Goal: Transaction & Acquisition: Purchase product/service

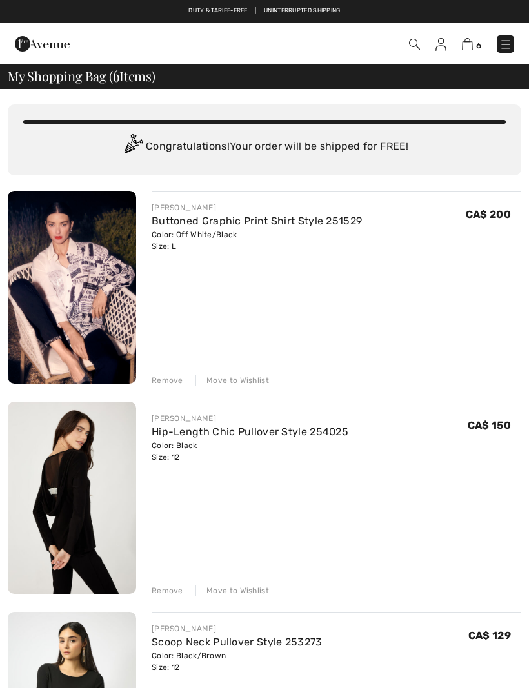
checkbox input "true"
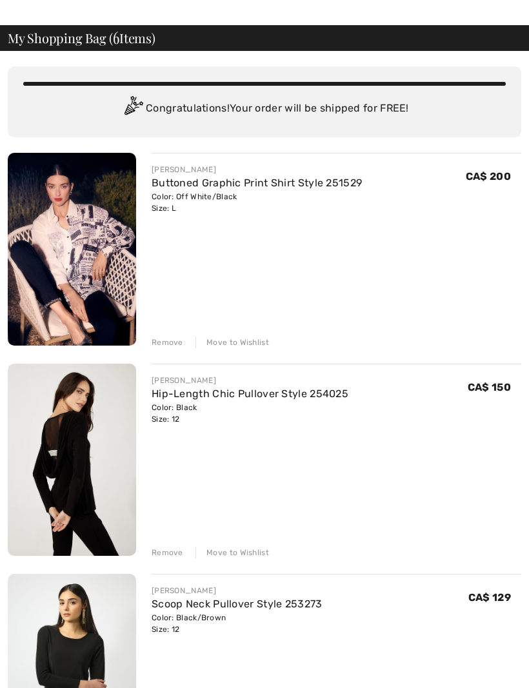
scroll to position [39, 0]
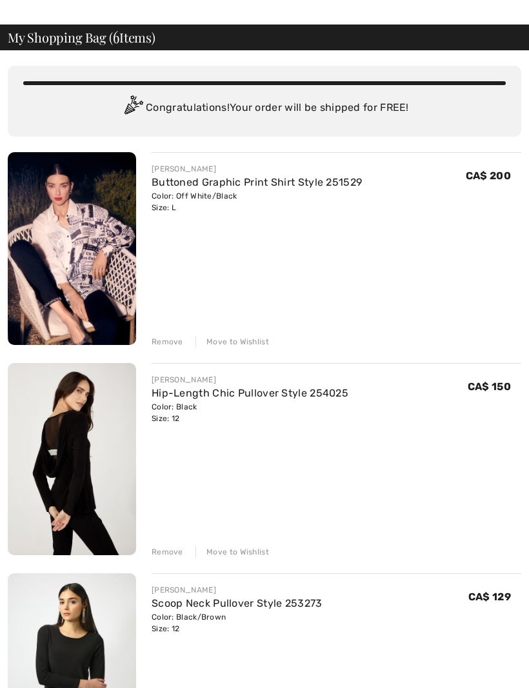
click at [183, 342] on div "Remove Move to Wishlist" at bounding box center [336, 340] width 369 height 14
click at [174, 334] on div "Remove Move to Wishlist" at bounding box center [336, 340] width 369 height 14
click at [176, 340] on div "Remove" at bounding box center [168, 342] width 32 height 12
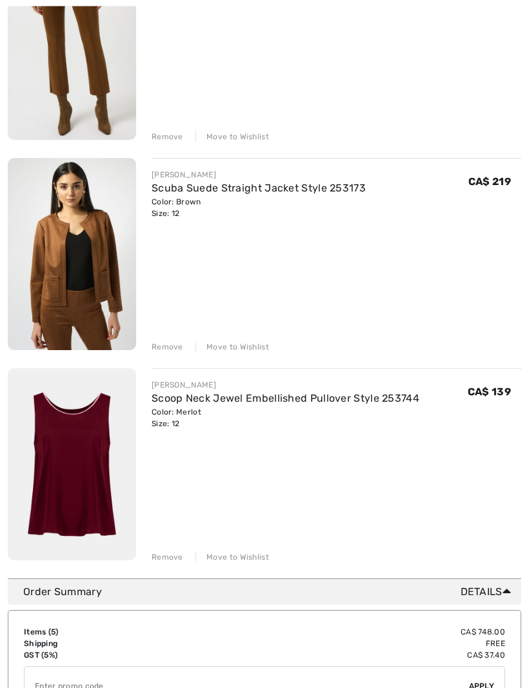
scroll to position [664, 0]
click at [172, 558] on div "Remove" at bounding box center [168, 557] width 32 height 12
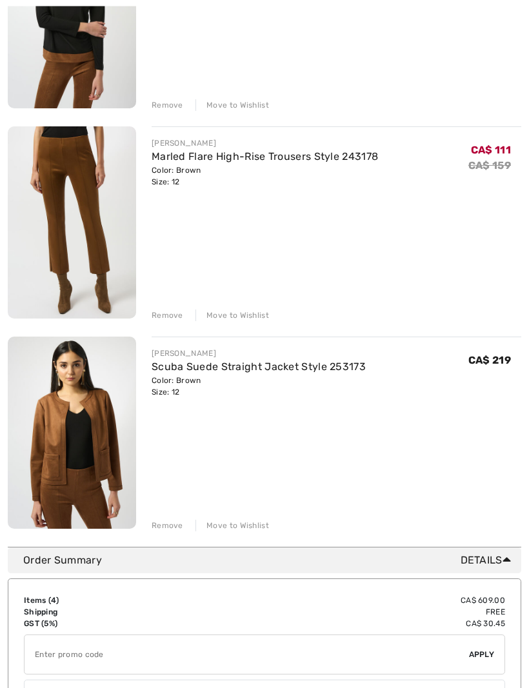
scroll to position [486, 0]
click at [174, 521] on div "Remove" at bounding box center [168, 526] width 32 height 12
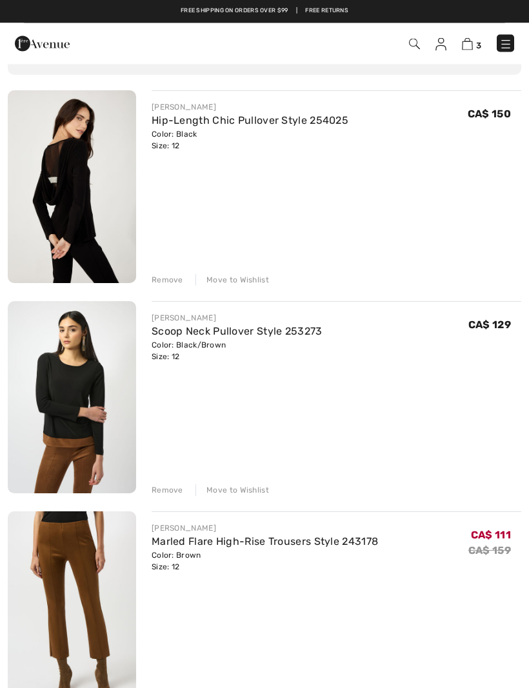
scroll to position [100, 0]
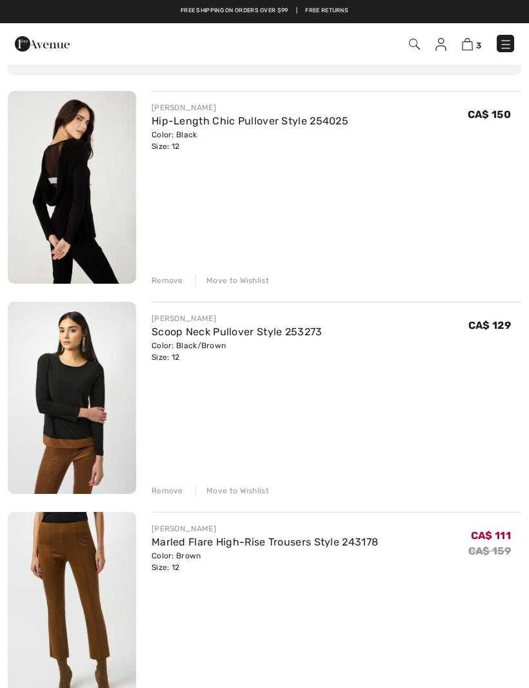
click at [88, 258] on img at bounding box center [72, 187] width 128 height 193
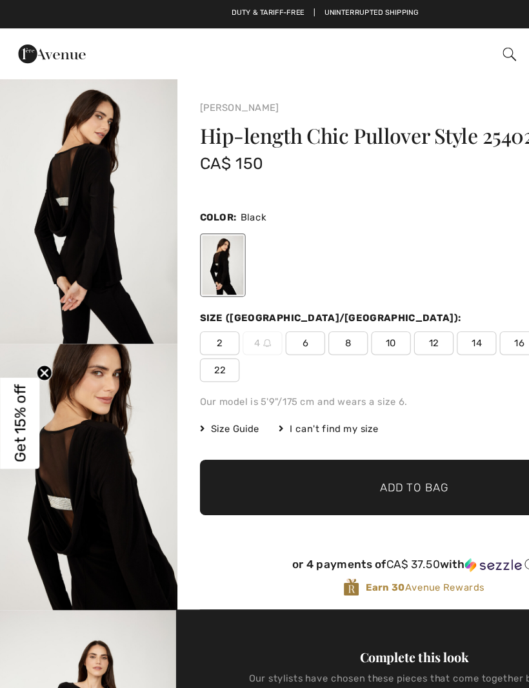
click at [350, 286] on span "12" at bounding box center [353, 279] width 32 height 19
click at [280, 401] on span "✔ Added to Bag" at bounding box center [317, 397] width 79 height 14
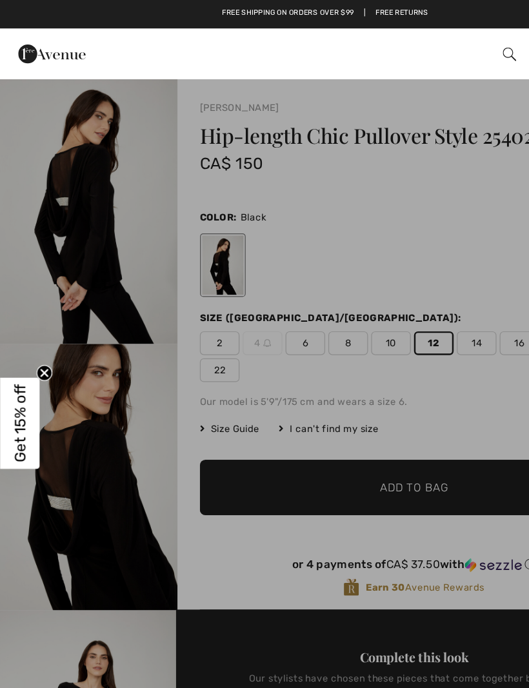
click at [386, 175] on span "Proceed to Checkout" at bounding box center [421, 176] width 122 height 15
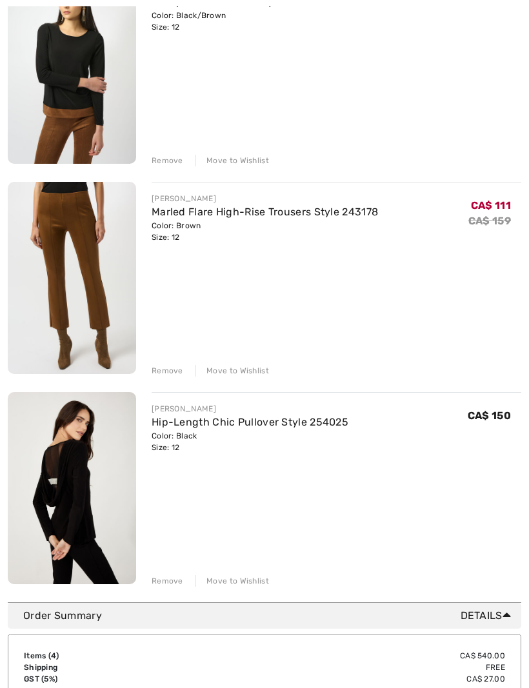
scroll to position [430, 0]
click at [176, 578] on div "Remove" at bounding box center [168, 581] width 32 height 12
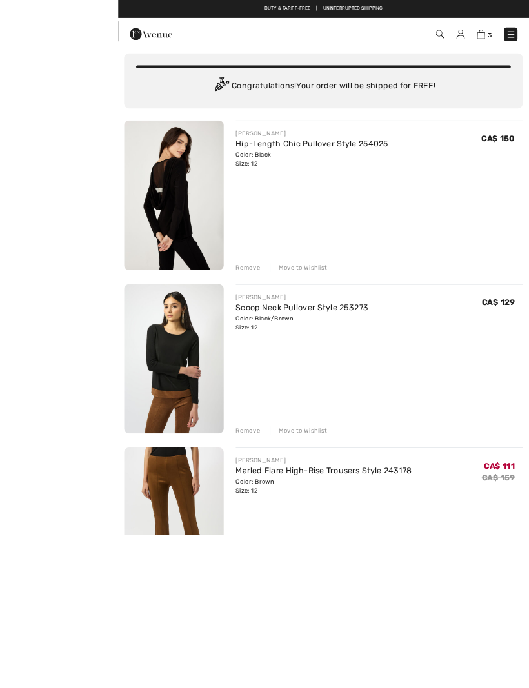
scroll to position [257, 0]
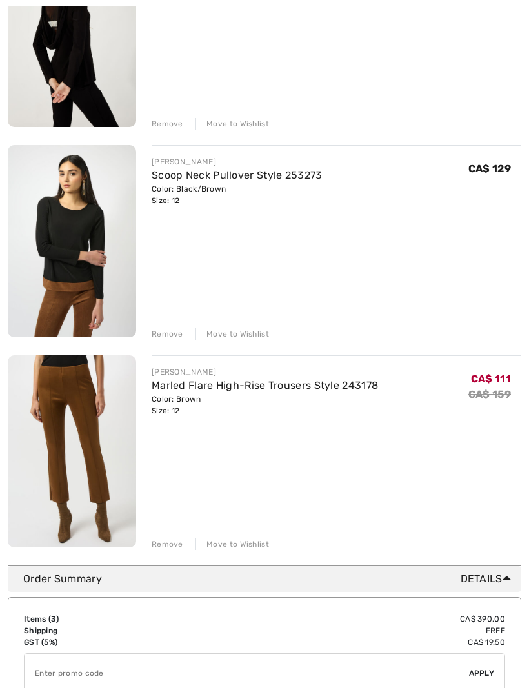
click at [176, 542] on div "Remove" at bounding box center [168, 544] width 32 height 12
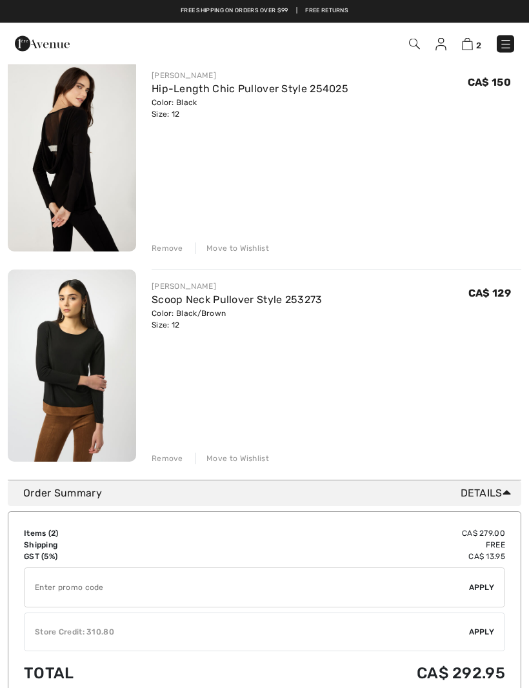
scroll to position [132, 0]
click at [177, 454] on div "Remove" at bounding box center [168, 459] width 32 height 12
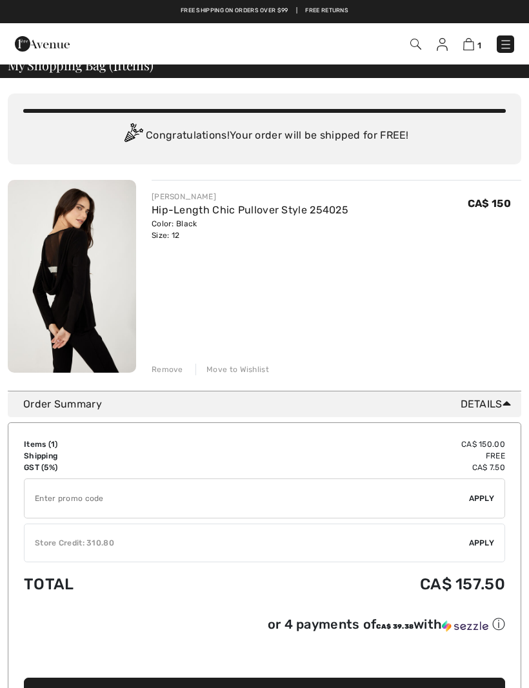
scroll to position [0, 0]
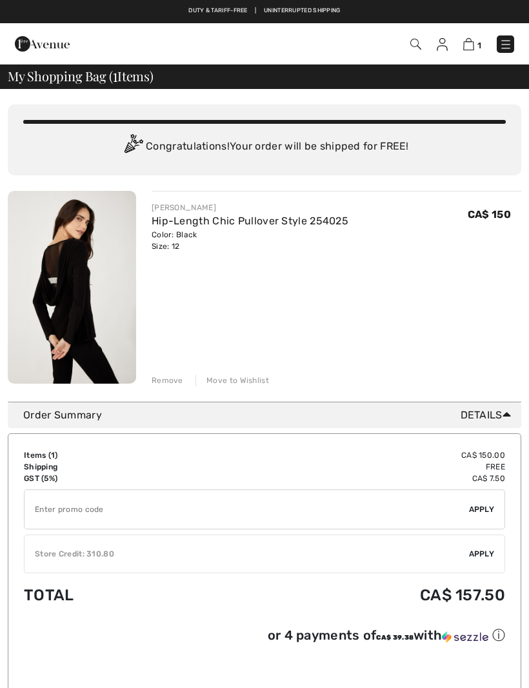
click at [57, 48] on img at bounding box center [42, 44] width 55 height 26
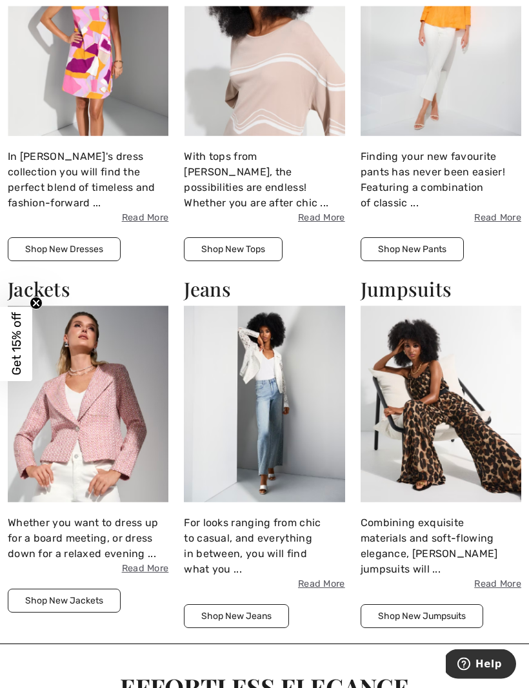
scroll to position [895, 0]
click at [137, 418] on img at bounding box center [88, 404] width 161 height 197
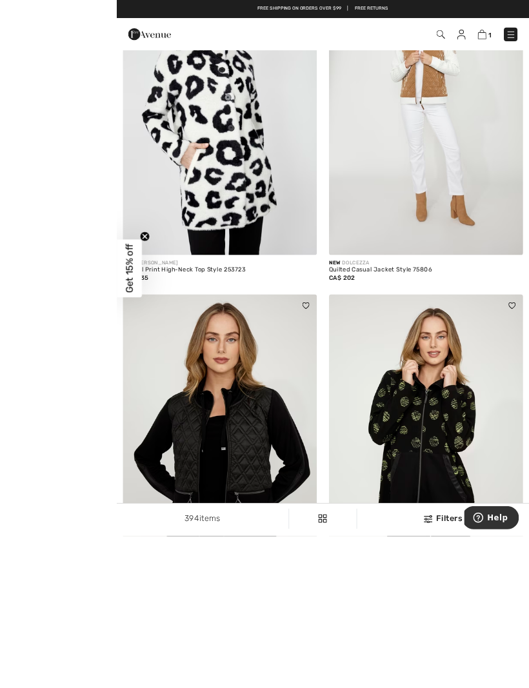
scroll to position [7493, 0]
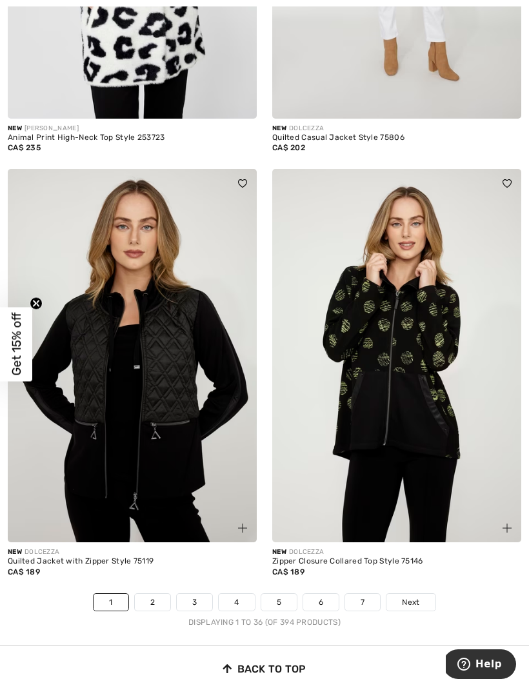
click at [213, 397] on img at bounding box center [132, 355] width 249 height 373
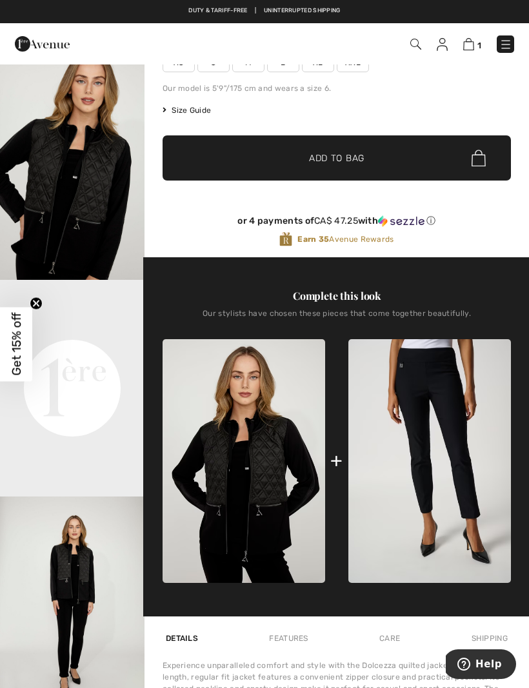
scroll to position [209, 0]
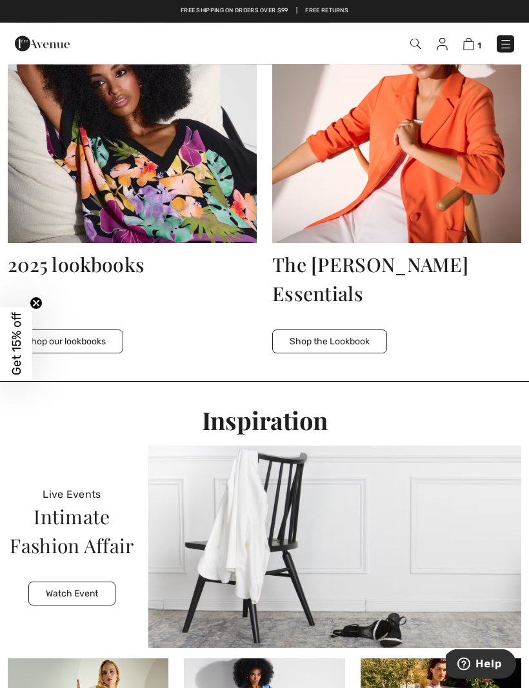
scroll to position [2307, 0]
click at [103, 342] on button "Shop our lookbooks" at bounding box center [65, 341] width 115 height 24
click at [234, 206] on img at bounding box center [132, 131] width 249 height 223
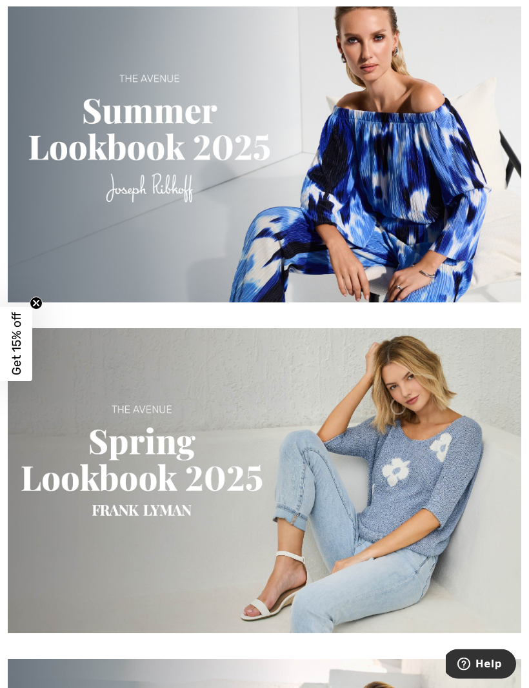
scroll to position [1179, 0]
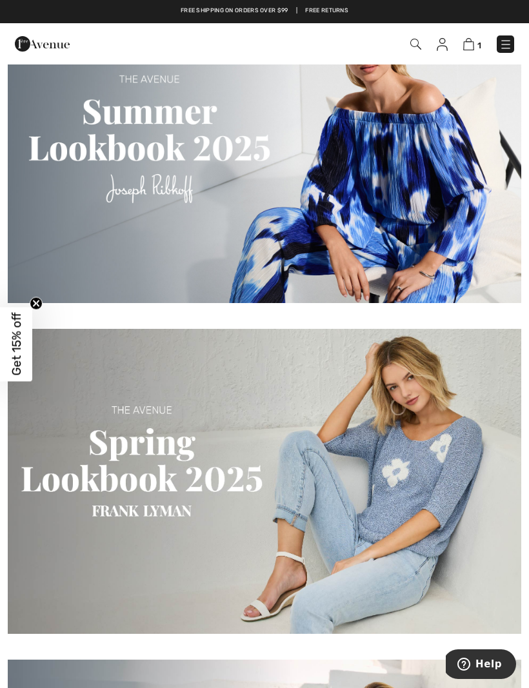
click at [456, 484] on img at bounding box center [264, 481] width 513 height 305
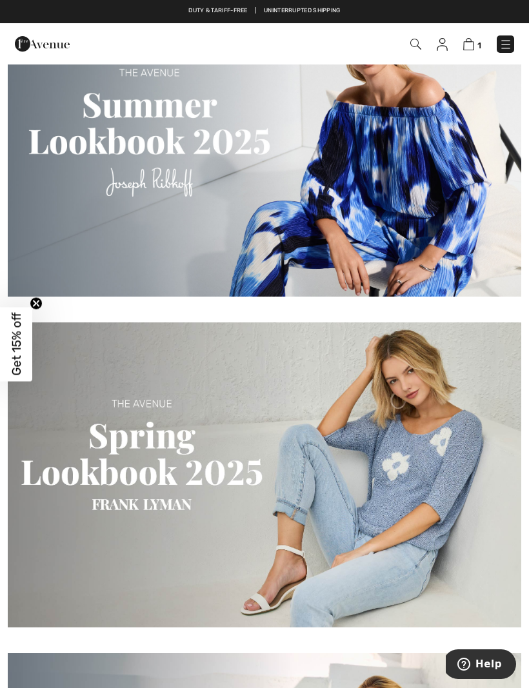
scroll to position [1114, 0]
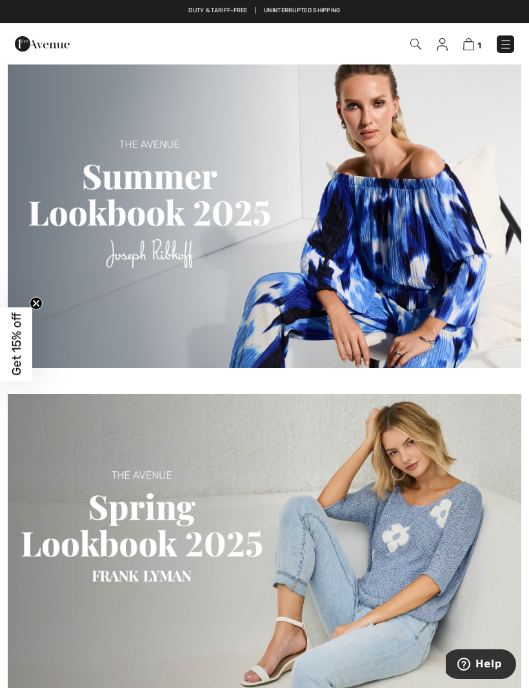
click at [132, 455] on img at bounding box center [264, 546] width 513 height 305
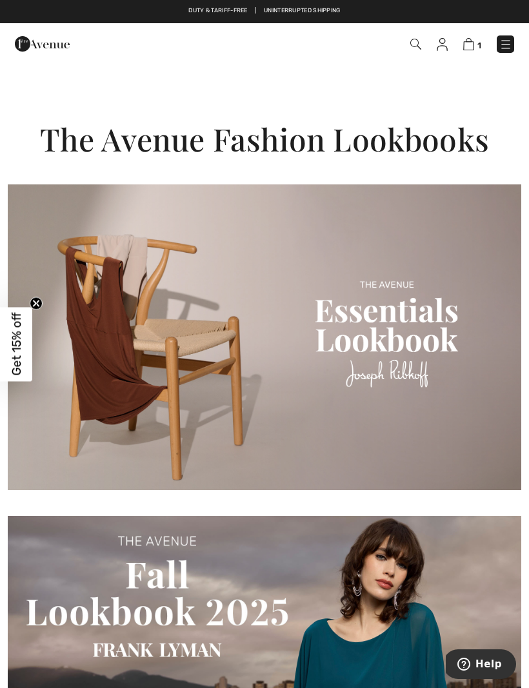
click at [510, 48] on img at bounding box center [505, 44] width 13 height 13
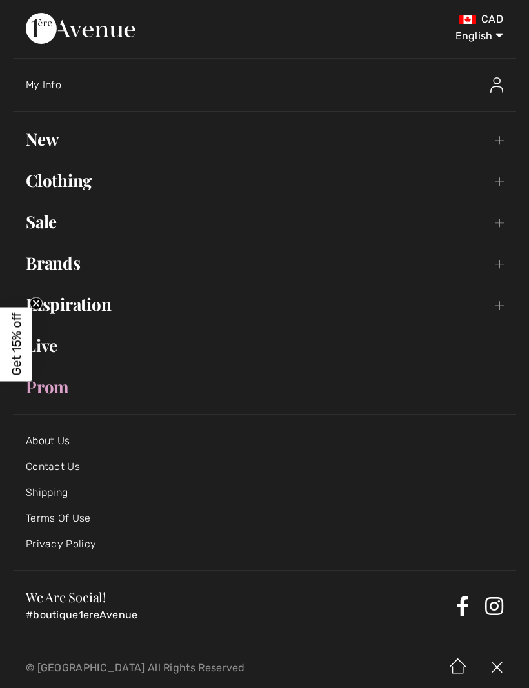
click at [59, 137] on link "New Toggle submenu" at bounding box center [264, 139] width 503 height 28
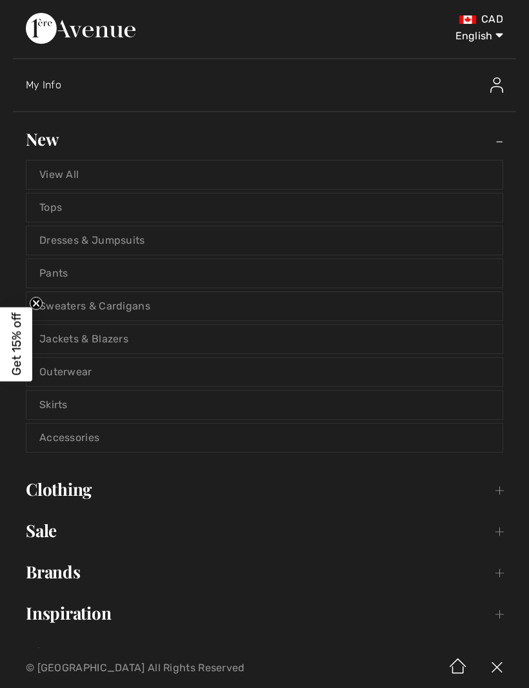
click at [141, 172] on link "View All" at bounding box center [264, 175] width 476 height 28
click at [63, 182] on link "View All" at bounding box center [264, 175] width 476 height 28
click at [64, 148] on link "New Toggle submenu" at bounding box center [264, 139] width 503 height 28
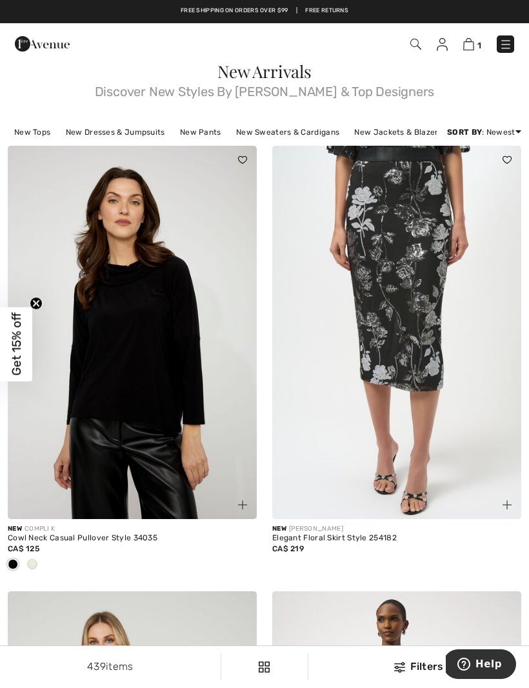
click at [424, 460] on img at bounding box center [396, 332] width 249 height 373
click at [424, 436] on img at bounding box center [396, 332] width 249 height 373
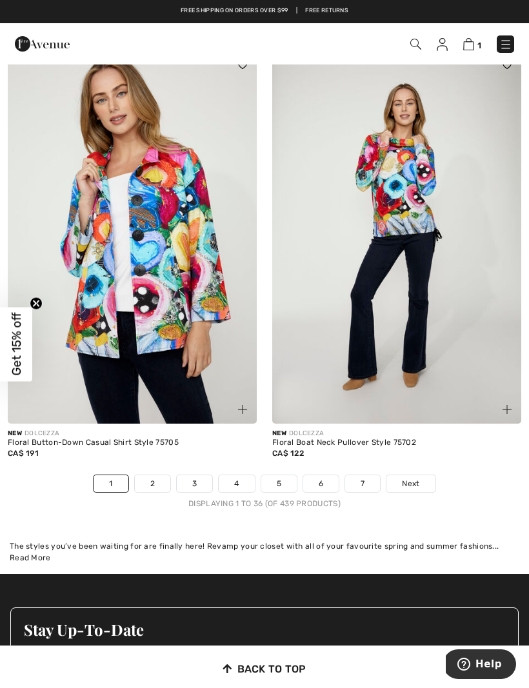
scroll to position [7717, 0]
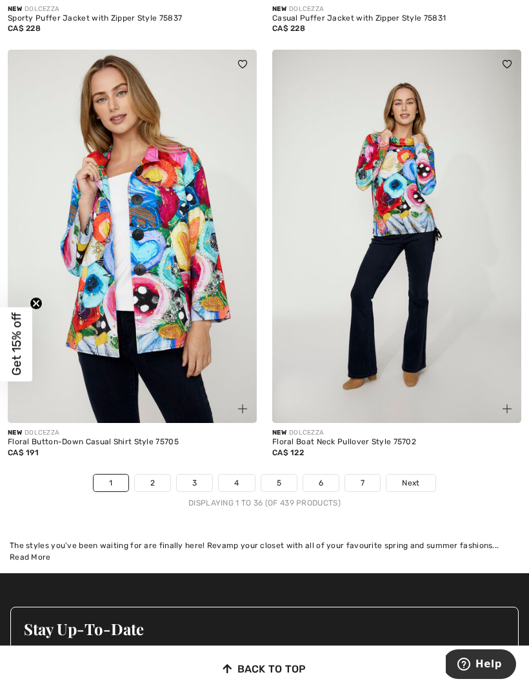
click at [422, 476] on link "Next" at bounding box center [410, 483] width 48 height 17
click at [418, 478] on span "Next" at bounding box center [410, 483] width 17 height 12
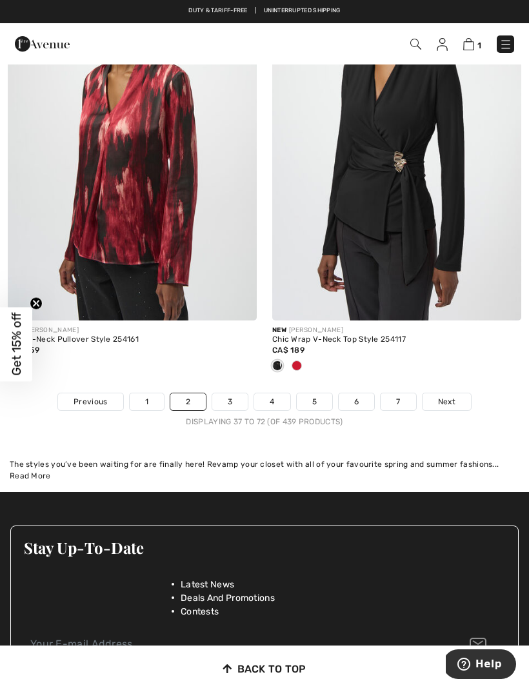
scroll to position [7691, 0]
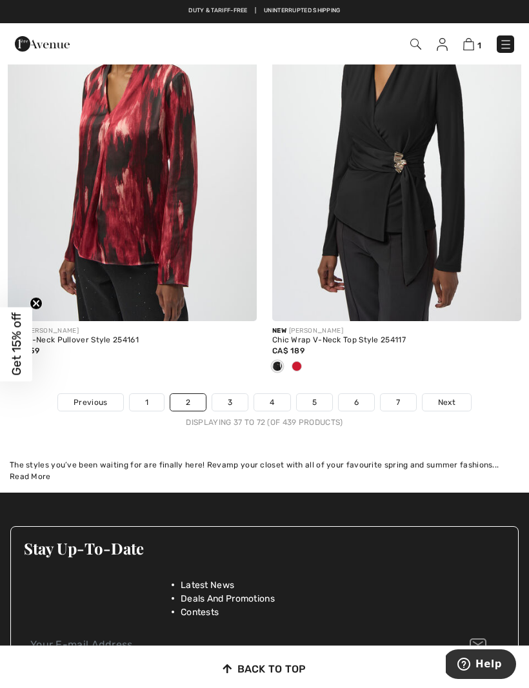
click at [453, 400] on link "Next" at bounding box center [446, 402] width 48 height 17
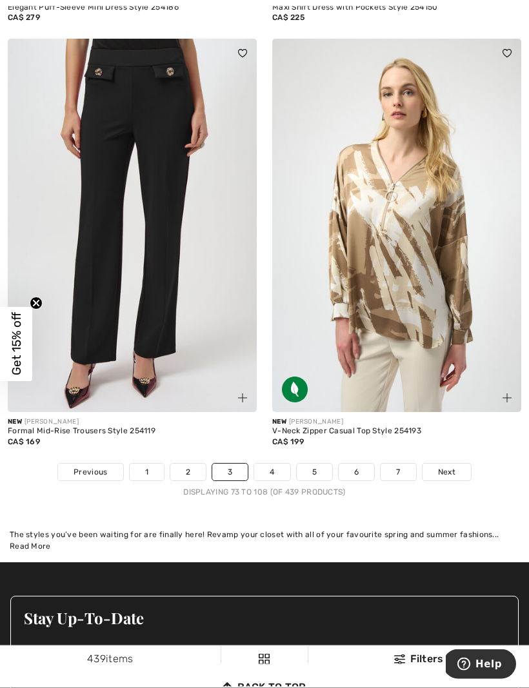
scroll to position [7651, 0]
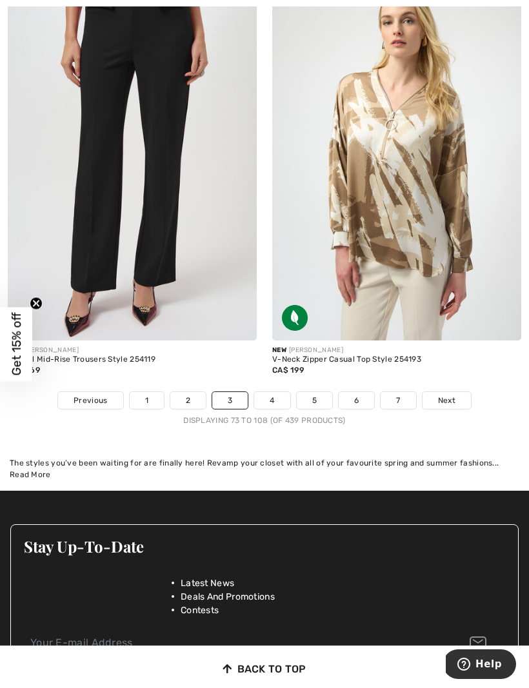
click at [449, 399] on link "Next" at bounding box center [446, 400] width 48 height 17
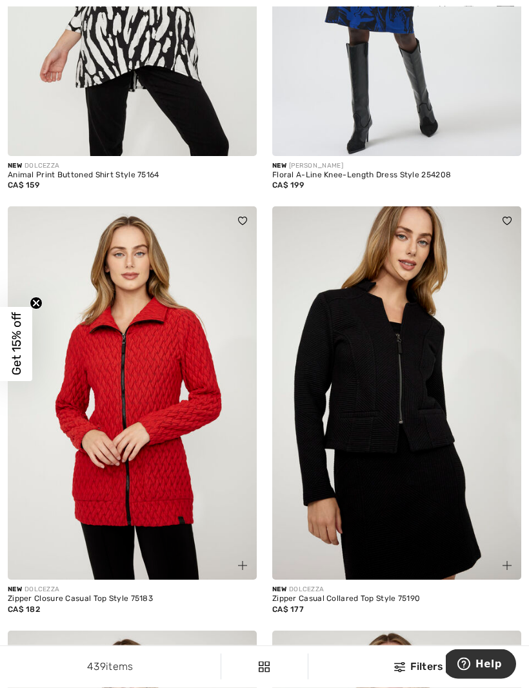
scroll to position [5630, 0]
click at [101, 505] on img at bounding box center [132, 392] width 249 height 373
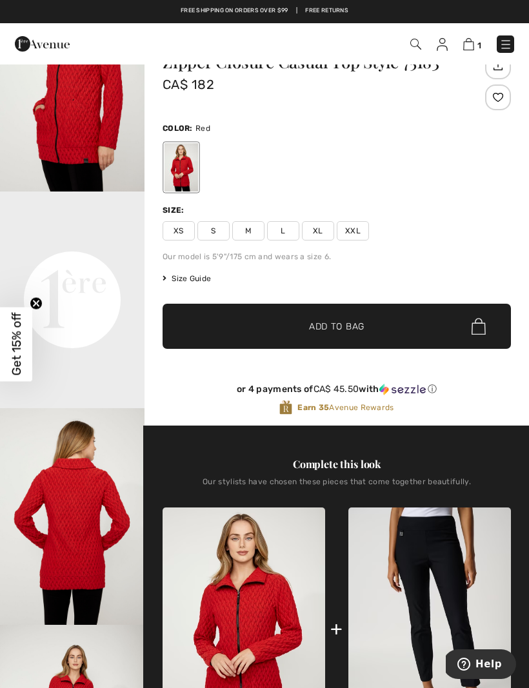
scroll to position [44, 0]
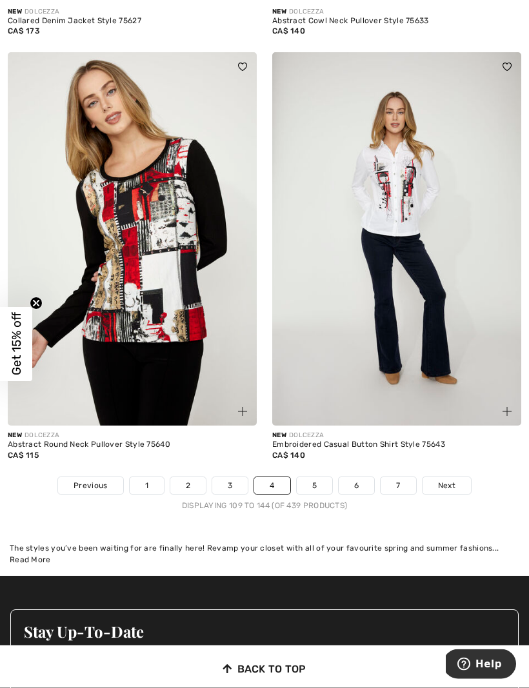
scroll to position [7481, 0]
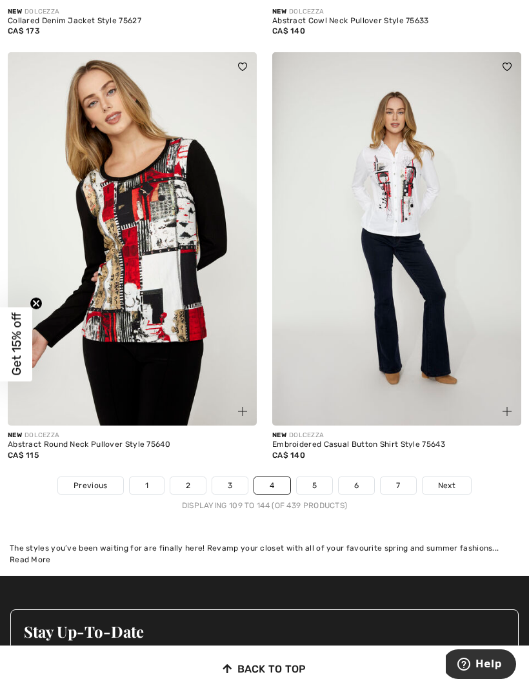
click at [322, 482] on link "5" at bounding box center [314, 485] width 35 height 17
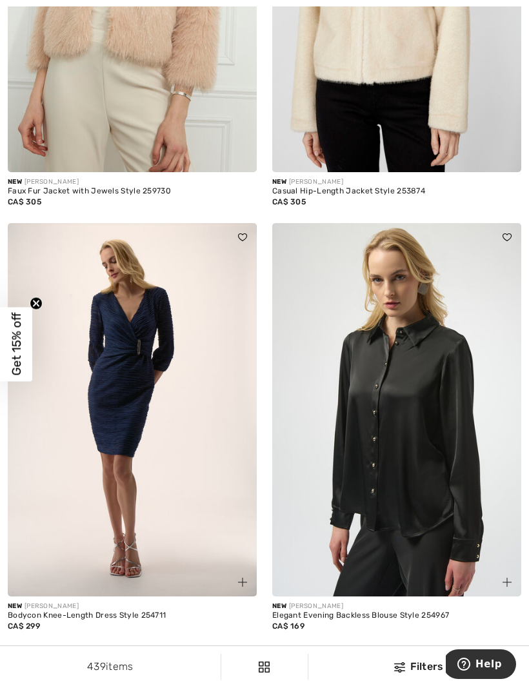
scroll to position [6104, 0]
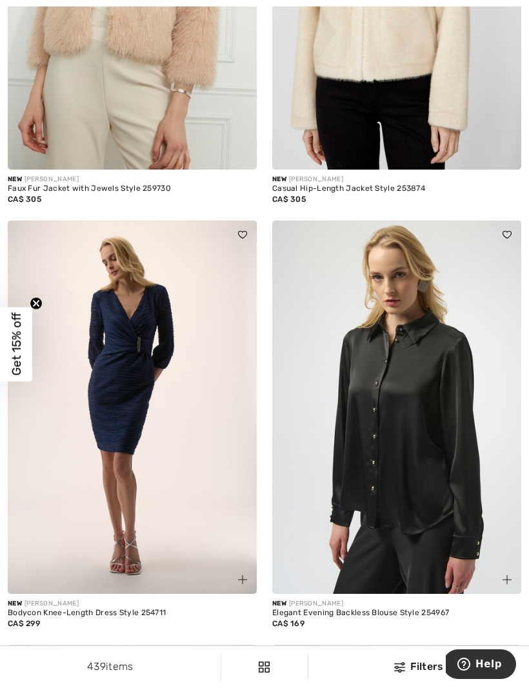
click at [422, 610] on div "Elegant Evening Backless Blouse Style 254967" at bounding box center [396, 613] width 249 height 9
click at [448, 547] on img at bounding box center [396, 407] width 249 height 373
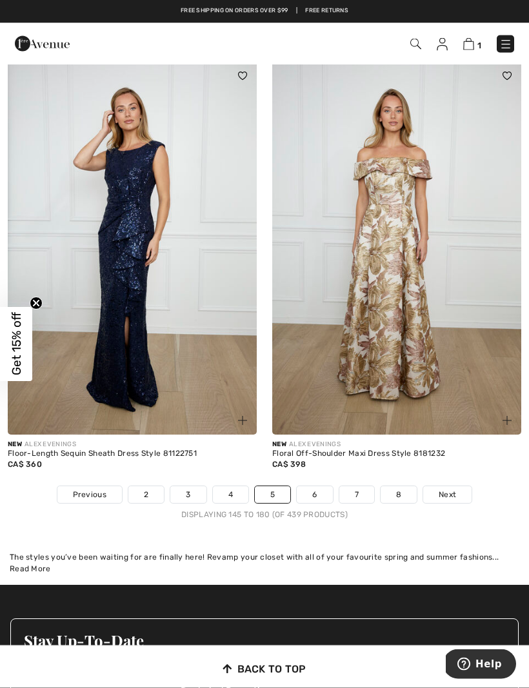
scroll to position [7557, 0]
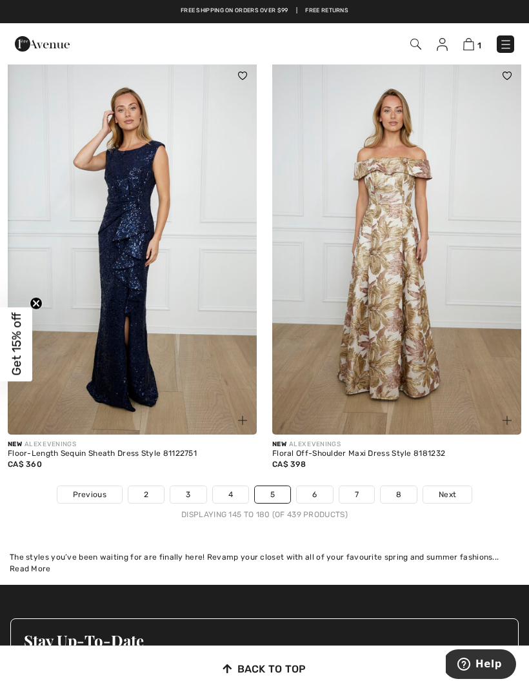
click at [462, 491] on link "Next" at bounding box center [447, 494] width 48 height 17
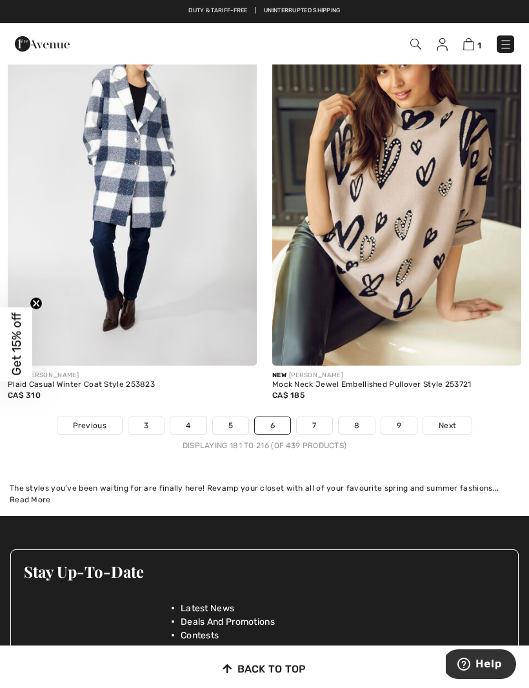
scroll to position [7748, 0]
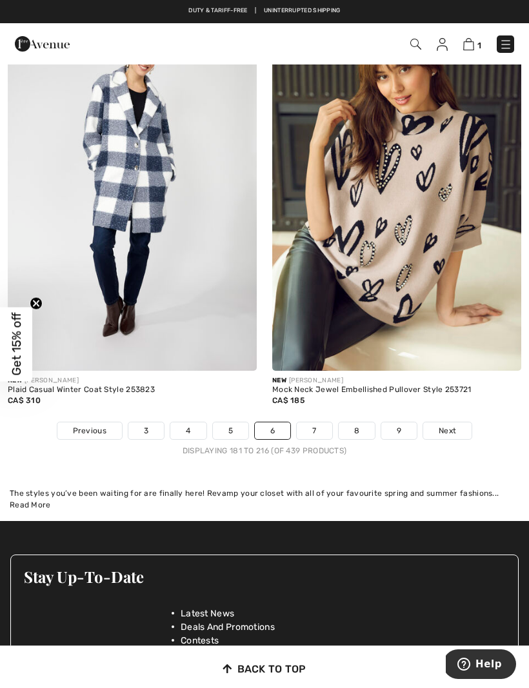
click at [453, 425] on span "Next" at bounding box center [446, 431] width 17 height 12
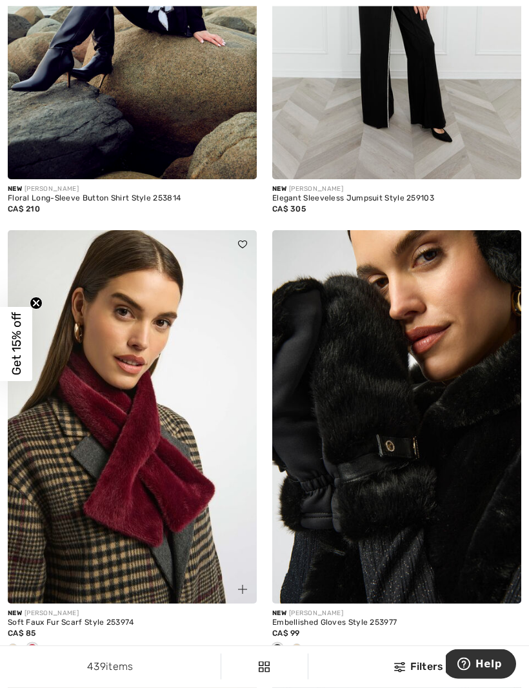
scroll to position [1654, 0]
click at [462, 553] on img at bounding box center [396, 416] width 249 height 373
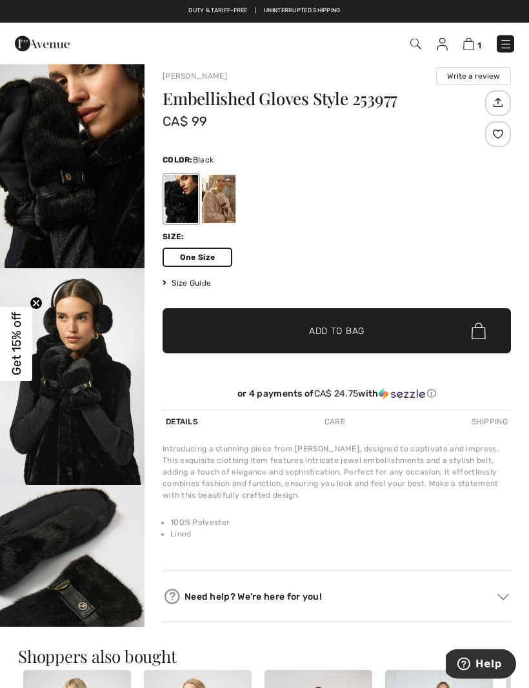
scroll to position [12, 0]
click at [118, 585] on img "3 / 5" at bounding box center [72, 593] width 144 height 217
click at [373, 330] on span "✔ Added to Bag Add to Bag" at bounding box center [336, 330] width 348 height 45
click at [455, 571] on div "[PERSON_NAME] Write a review Embellished Gloves Style 253977 CA$ 99 Color: Blac…" at bounding box center [336, 344] width 348 height 555
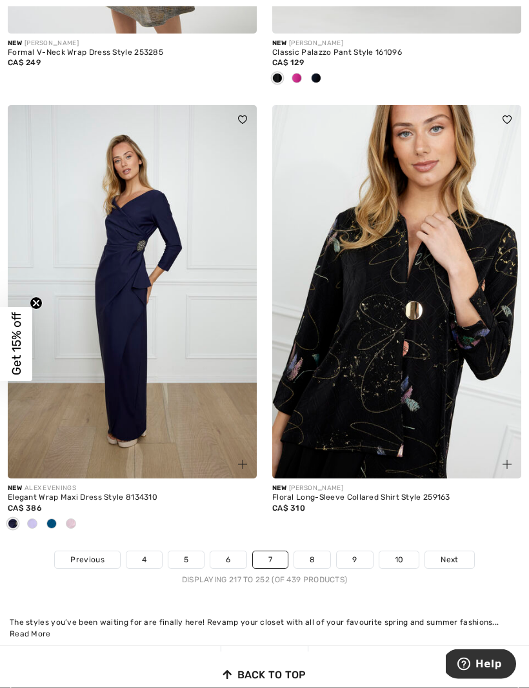
scroll to position [7640, 0]
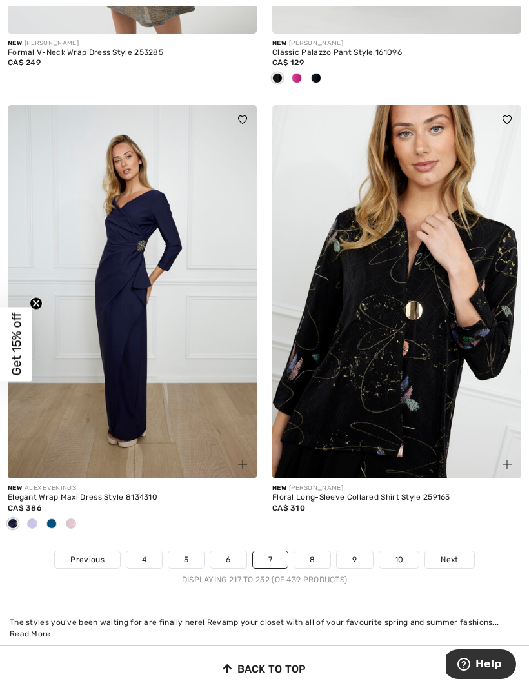
click at [453, 557] on link "Next" at bounding box center [449, 559] width 48 height 17
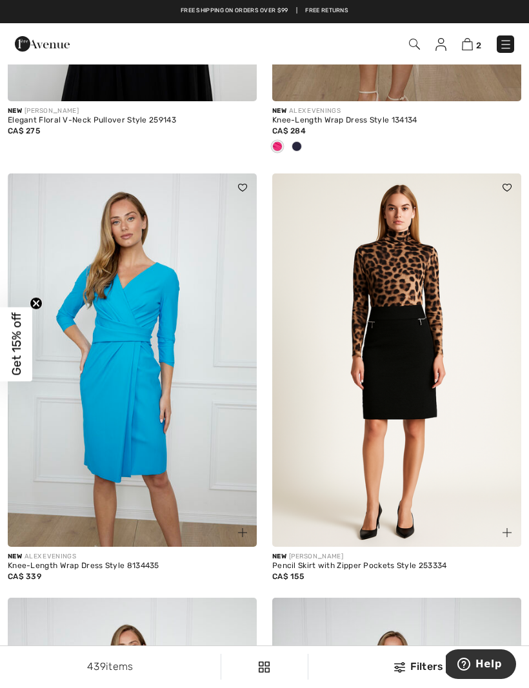
scroll to position [417, 0]
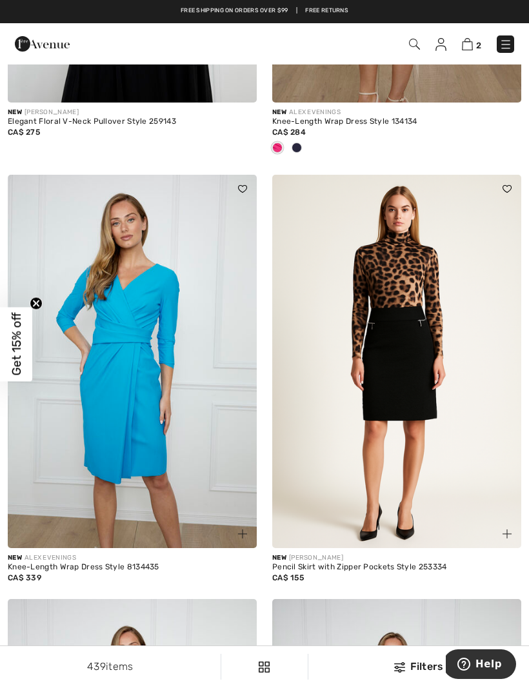
click at [449, 513] on img at bounding box center [396, 361] width 249 height 373
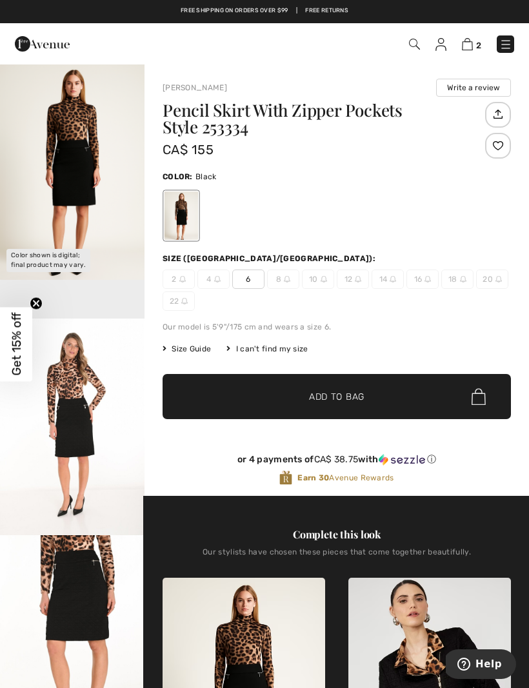
click at [283, 347] on div "I can't find my size" at bounding box center [266, 349] width 81 height 12
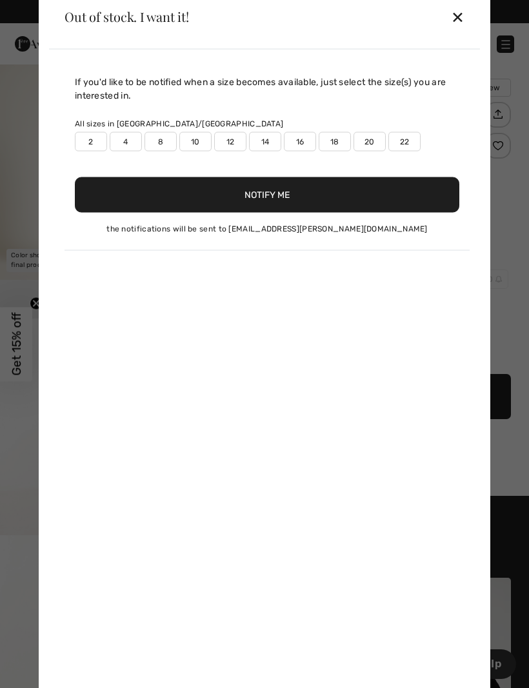
click at [280, 341] on div "If you'd like to be notified when a size becomes available, just select the siz…" at bounding box center [264, 373] width 431 height 649
click at [233, 150] on label "12" at bounding box center [230, 141] width 32 height 19
type input "true"
click at [297, 207] on button "Notify Me" at bounding box center [267, 194] width 384 height 35
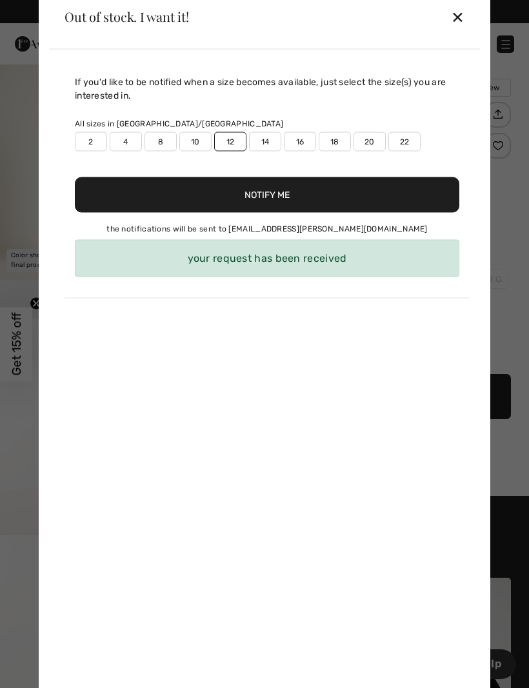
click at [518, 305] on div at bounding box center [264, 344] width 529 height 688
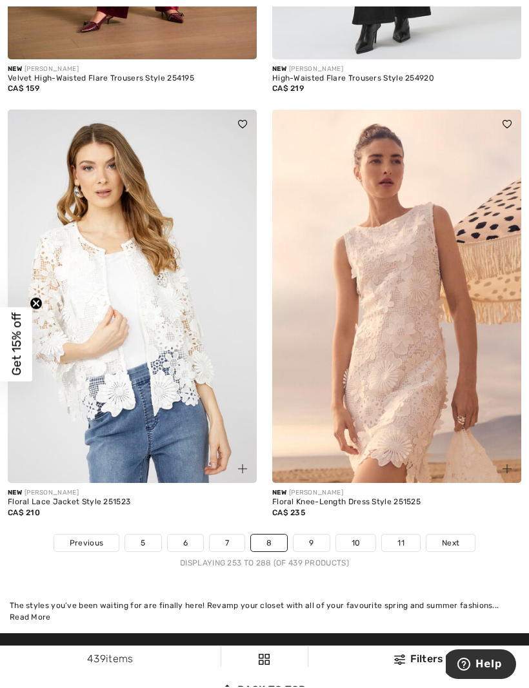
scroll to position [7626, 0]
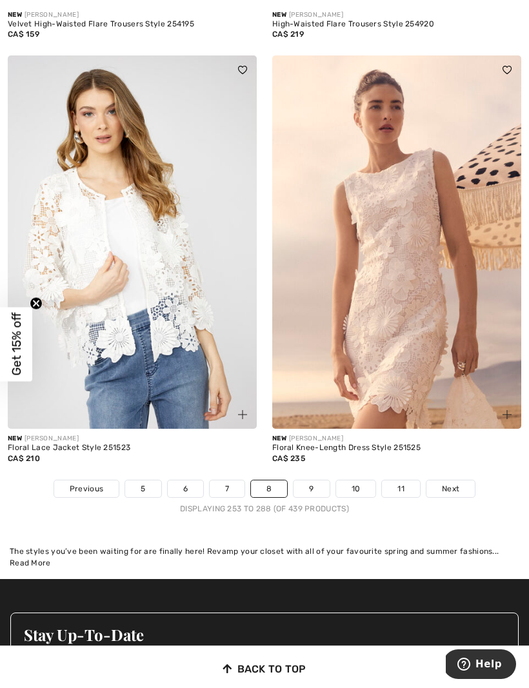
click at [460, 485] on link "Next" at bounding box center [450, 488] width 48 height 17
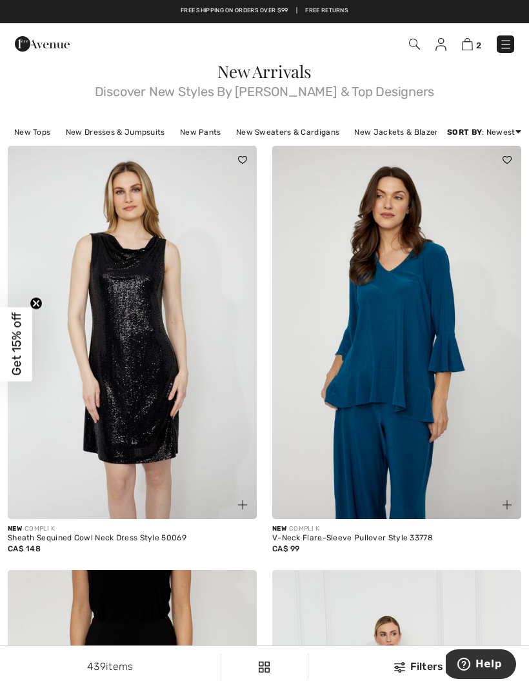
click at [192, 422] on img at bounding box center [132, 332] width 249 height 373
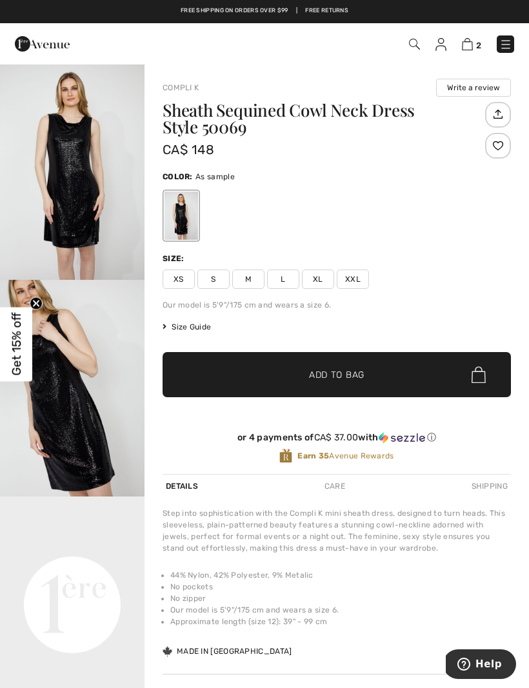
click at [324, 284] on span "XL" at bounding box center [318, 279] width 32 height 19
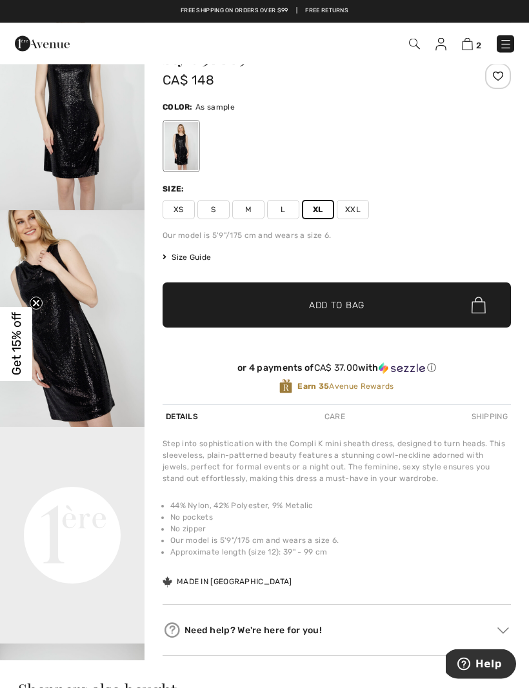
scroll to position [70, 0]
click at [377, 308] on span "✔ Added to Bag Add to Bag" at bounding box center [336, 304] width 348 height 45
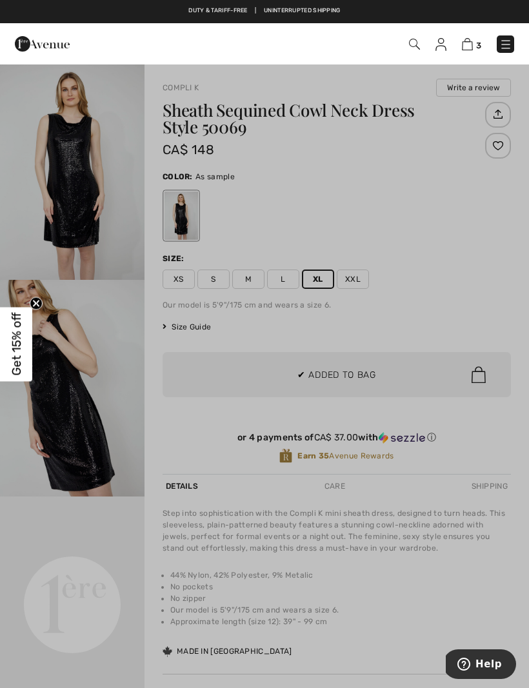
scroll to position [0, 0]
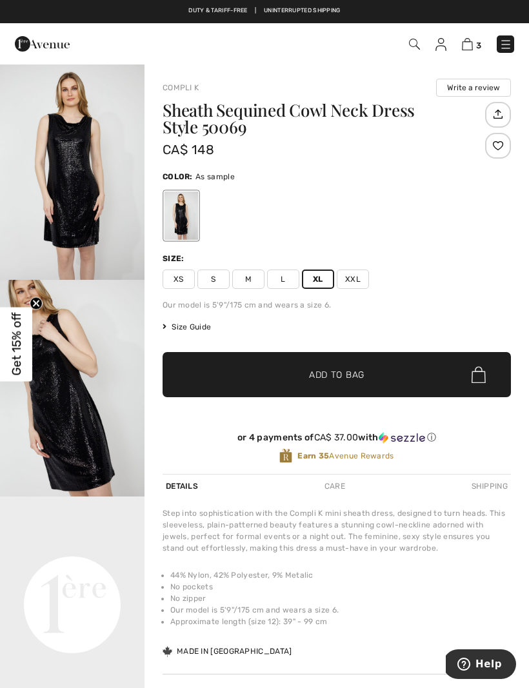
click at [204, 332] on span "Size Guide" at bounding box center [186, 327] width 48 height 12
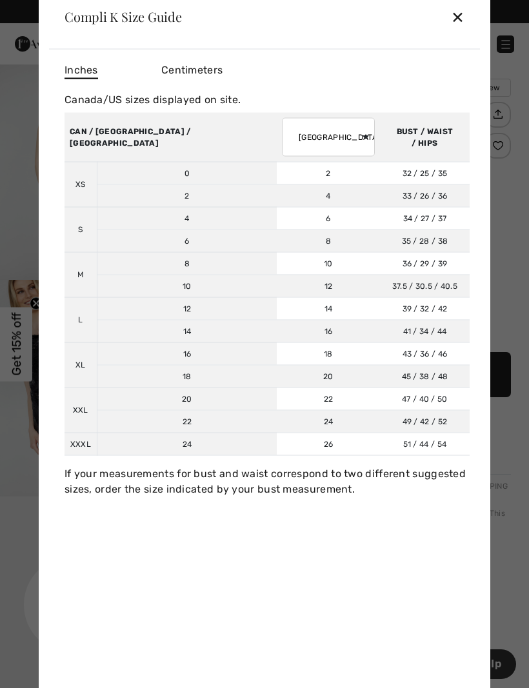
click select "AUSTRALIA UK France Germany Spain Italy Japan"
select select "au"
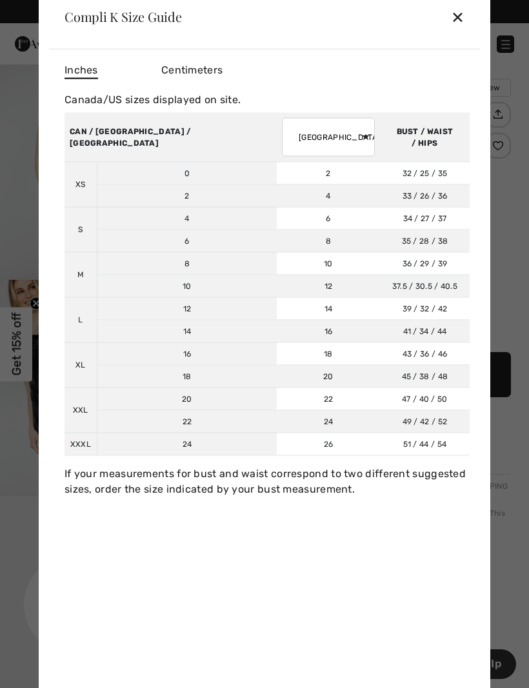
click div "✕"
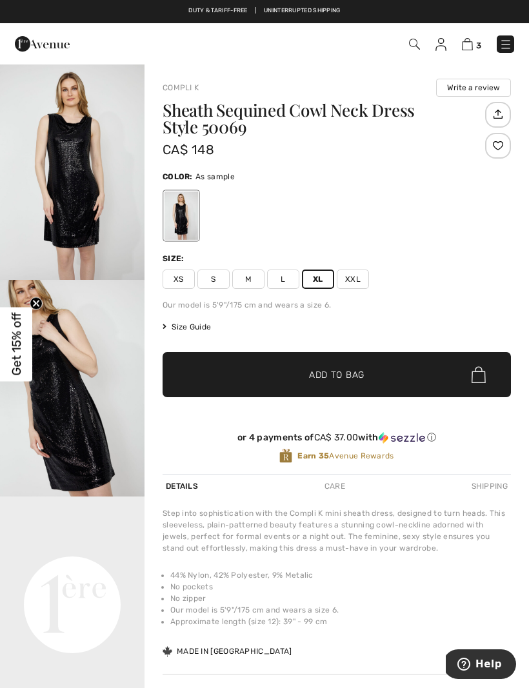
click div "Sheath Sequined Cowl Neck Dress Style 50069 CA$ 148 Color: As sample Size: XS S…"
click span "L"
click span "✔ Added to Bag Add to Bag"
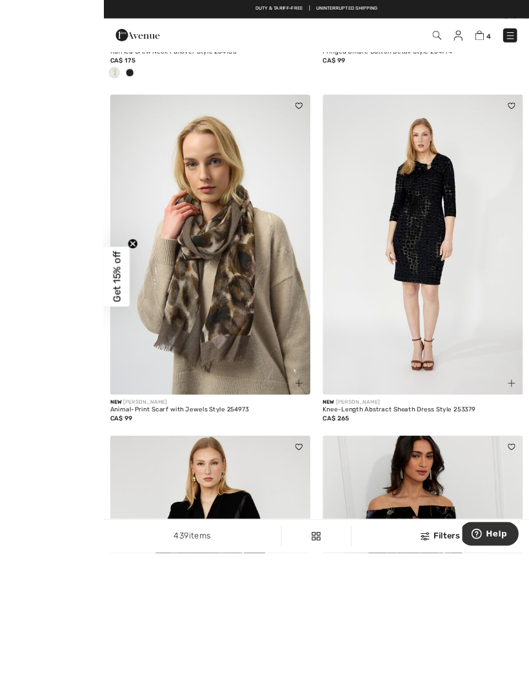
scroll to position [3343, 0]
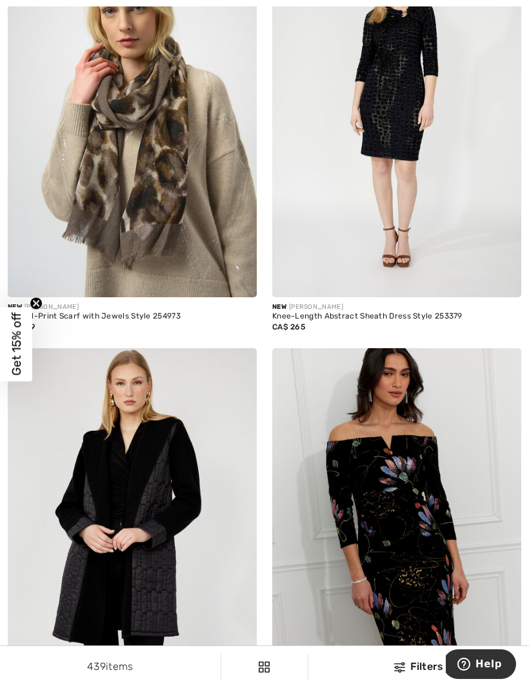
click at [209, 620] on img at bounding box center [132, 534] width 249 height 373
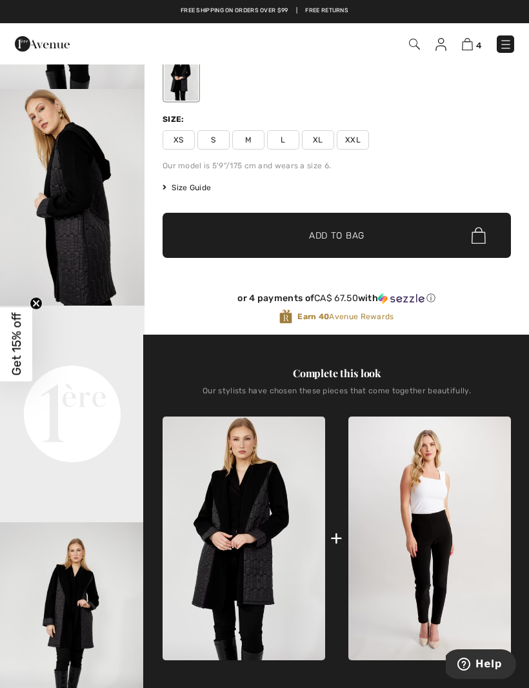
scroll to position [144, 0]
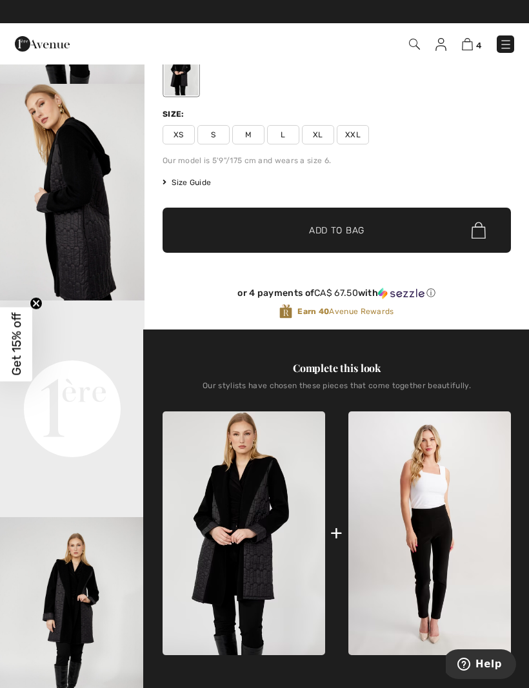
click at [91, 635] on img "3 / 4" at bounding box center [72, 625] width 144 height 217
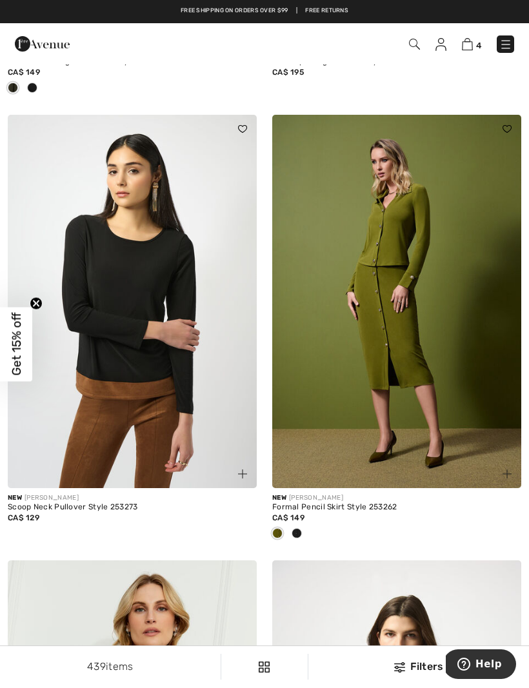
scroll to position [6273, 0]
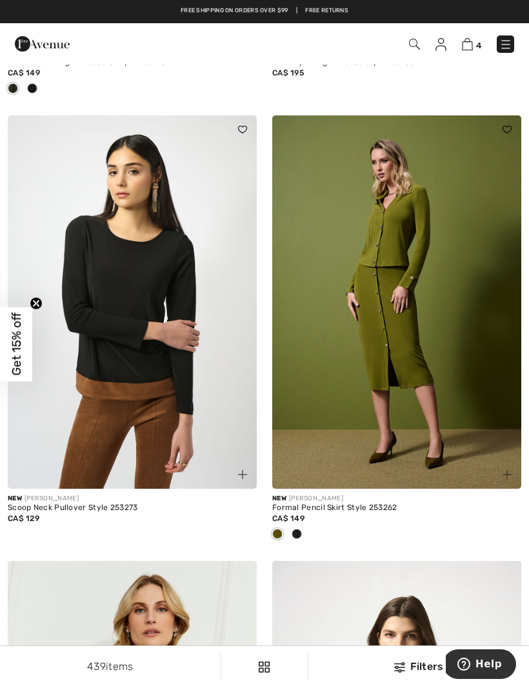
click at [215, 380] on img at bounding box center [132, 301] width 249 height 373
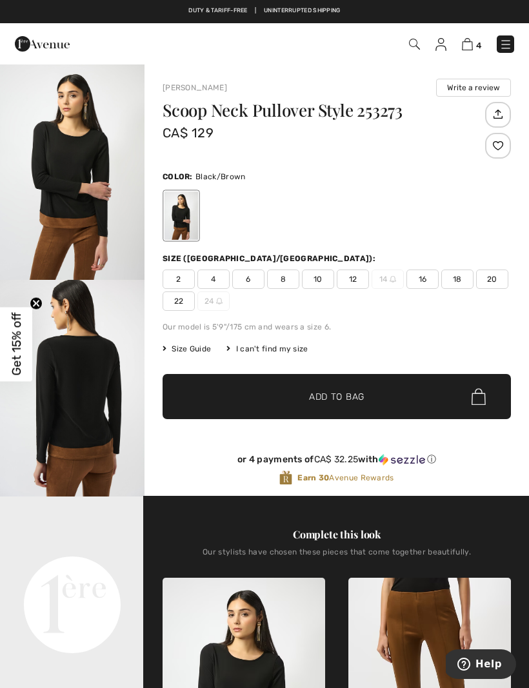
click at [360, 284] on span "12" at bounding box center [353, 279] width 32 height 19
click at [377, 398] on span "✔ Added to Bag Add to Bag" at bounding box center [336, 396] width 348 height 45
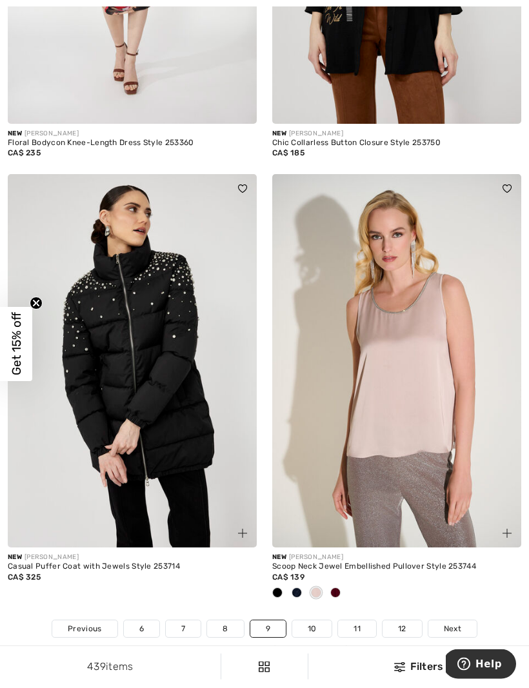
scroll to position [7529, 0]
click at [316, 626] on link "10" at bounding box center [312, 628] width 40 height 17
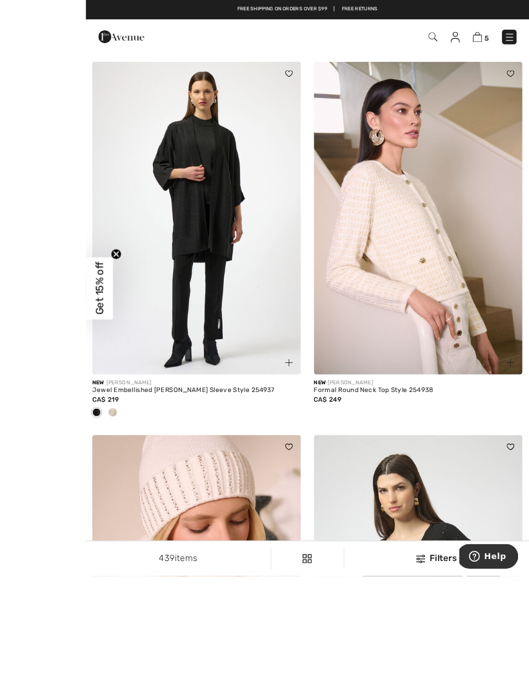
scroll to position [6595, 0]
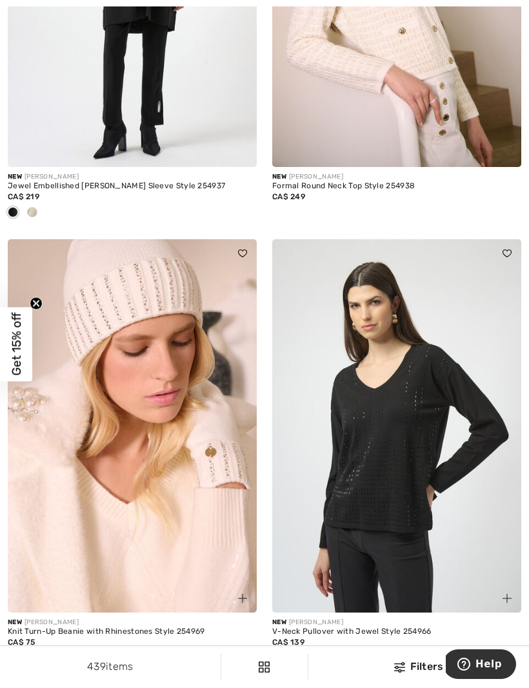
click at [435, 560] on img at bounding box center [396, 425] width 249 height 373
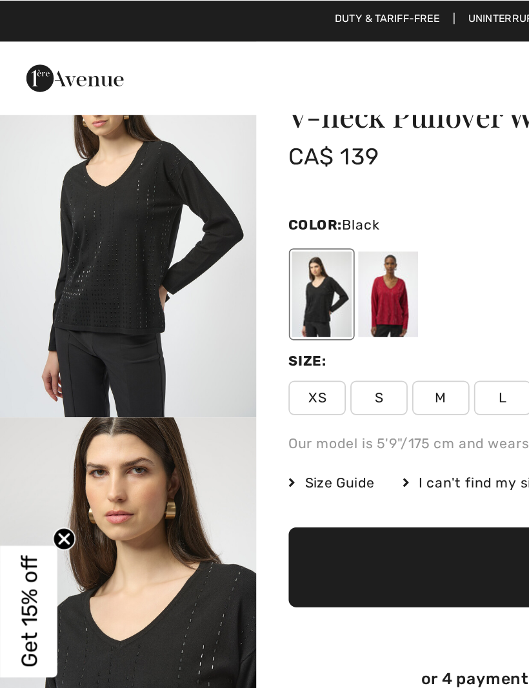
scroll to position [44, 0]
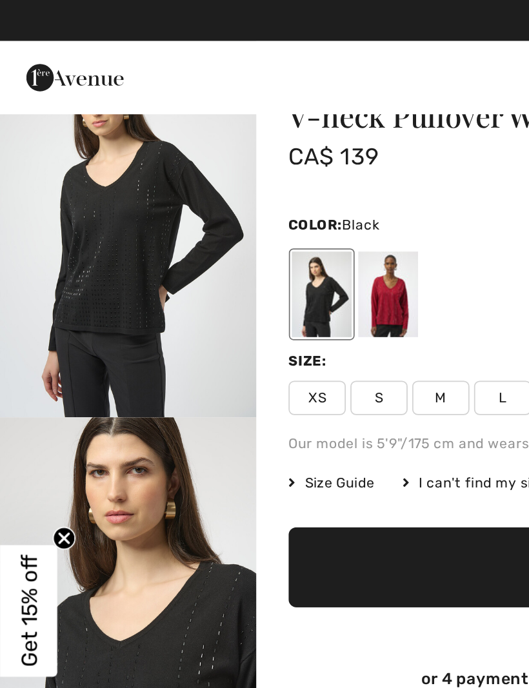
click at [120, 328] on img "2 / 5" at bounding box center [72, 343] width 144 height 217
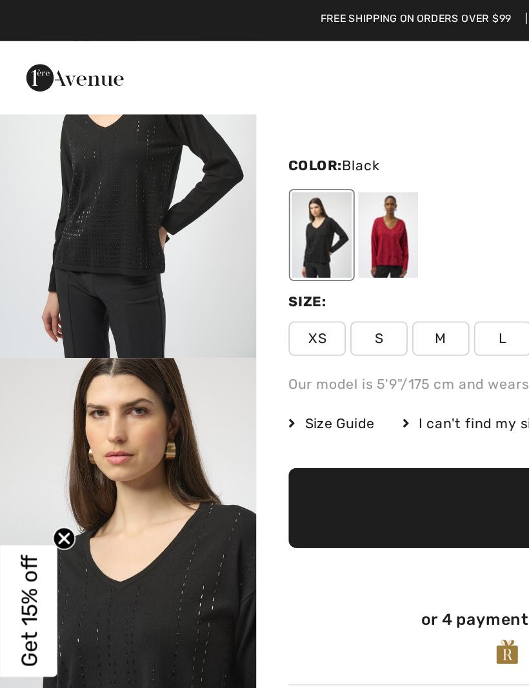
scroll to position [78, 0]
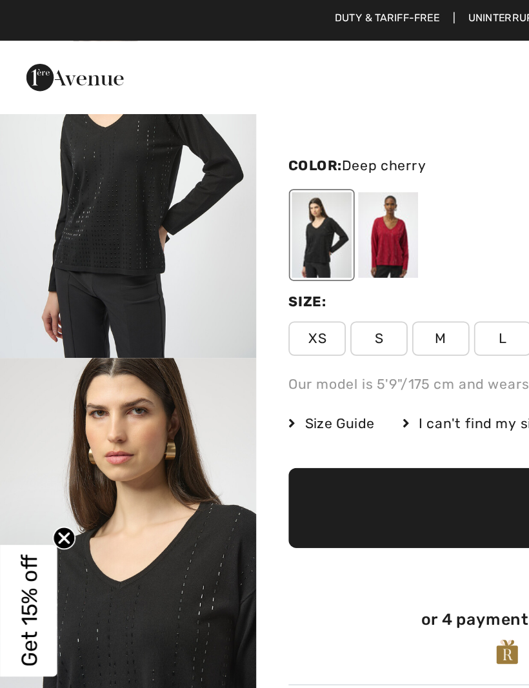
click at [224, 148] on div at bounding box center [219, 132] width 34 height 48
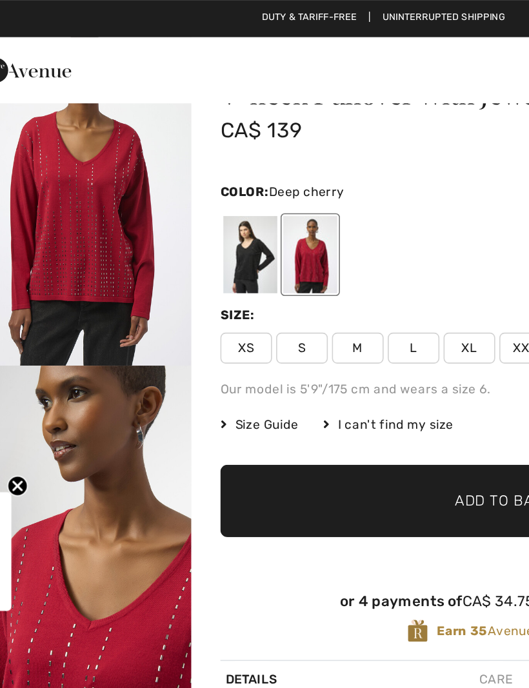
scroll to position [0, 0]
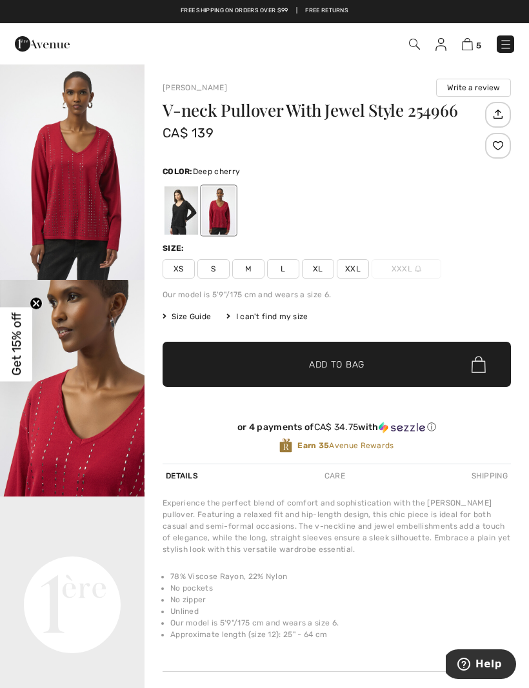
click at [317, 280] on div "V-neck Pullover With Jewel Style 254966 CA$ 139 Color: Deep cherry Size: XS S M…" at bounding box center [336, 283] width 348 height 362
click at [320, 268] on span "XL" at bounding box center [318, 268] width 32 height 19
click at [360, 371] on span "✔ Added to Bag Add to Bag" at bounding box center [336, 364] width 348 height 45
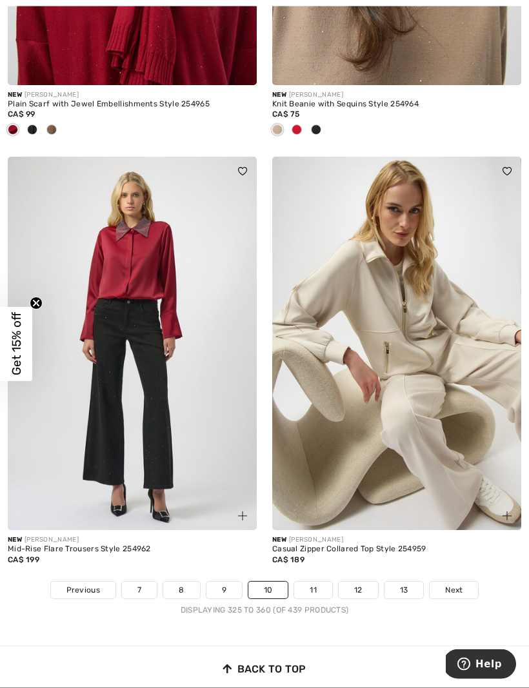
scroll to position [7568, 0]
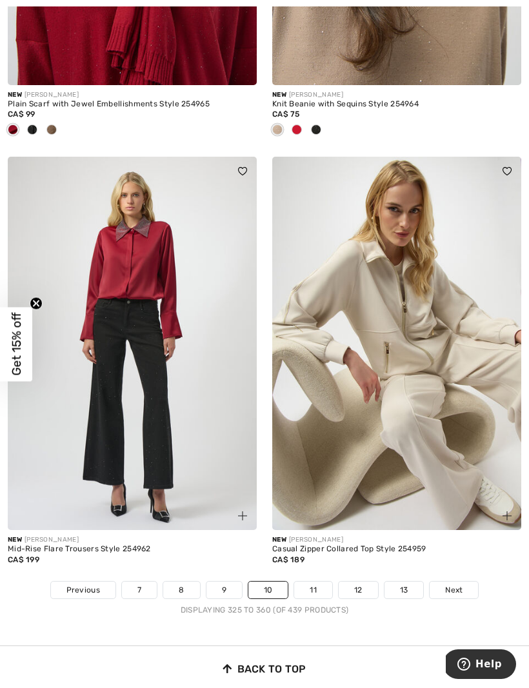
click at [464, 588] on link "Next" at bounding box center [453, 590] width 48 height 17
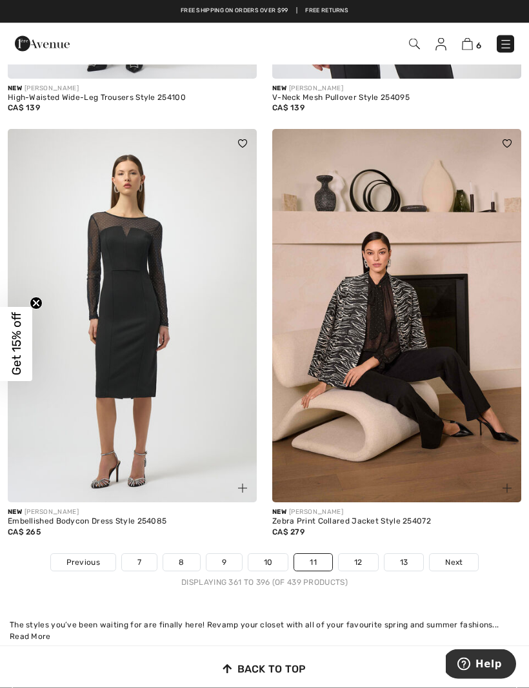
scroll to position [7595, 0]
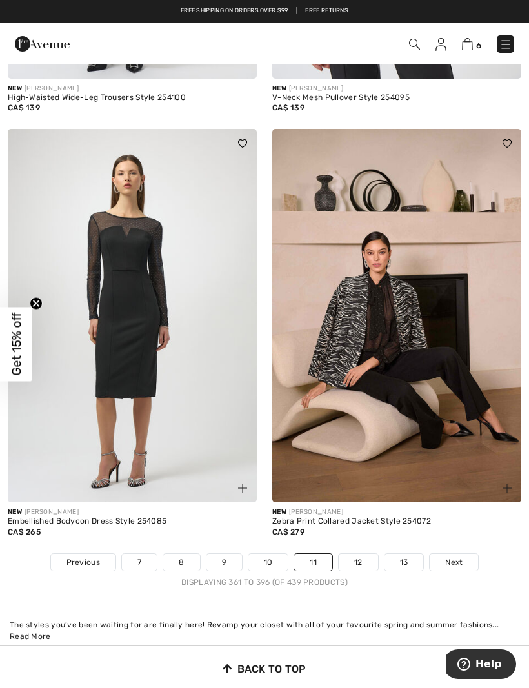
click at [364, 558] on link "12" at bounding box center [357, 562] width 39 height 17
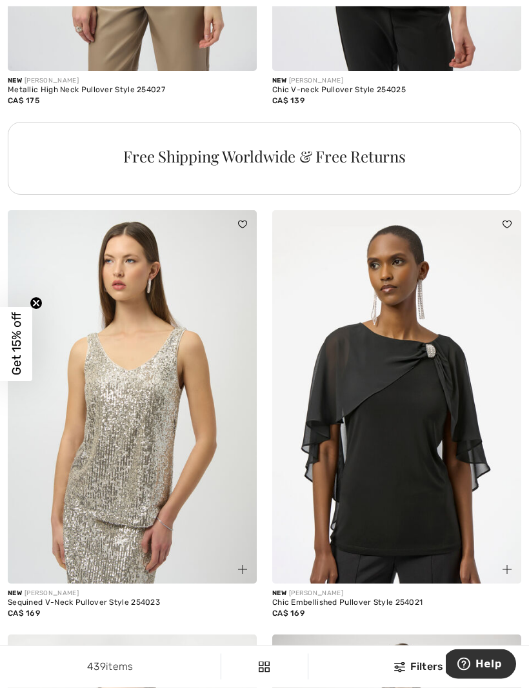
scroll to position [2590, 0]
click at [211, 478] on img at bounding box center [132, 396] width 249 height 373
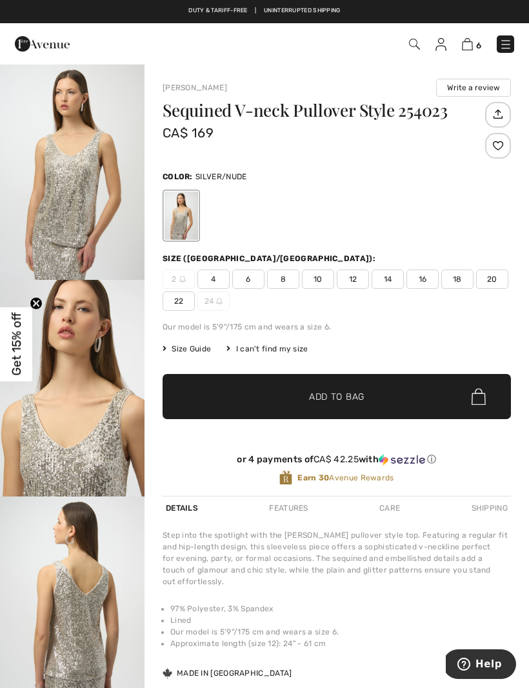
click at [358, 291] on div "2 4 6 8 10 12 14 16 18 20 22 24" at bounding box center [336, 290] width 348 height 41
click at [352, 276] on span "12" at bounding box center [353, 279] width 32 height 19
click at [394, 391] on span "✔ Added to Bag Add to Bag" at bounding box center [336, 396] width 348 height 45
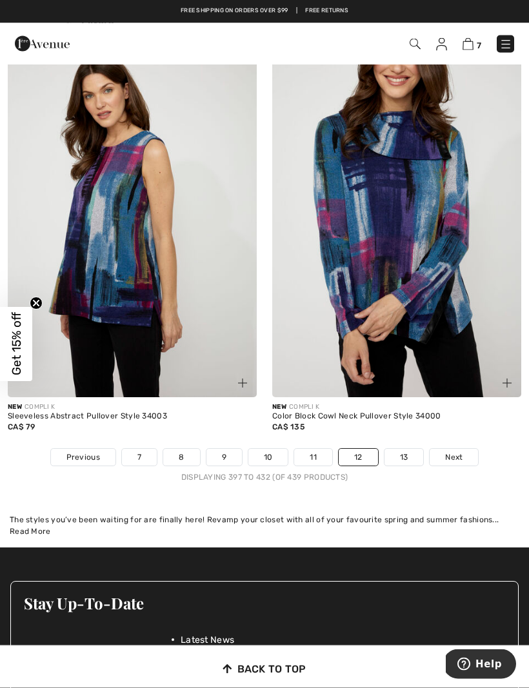
scroll to position [7658, 0]
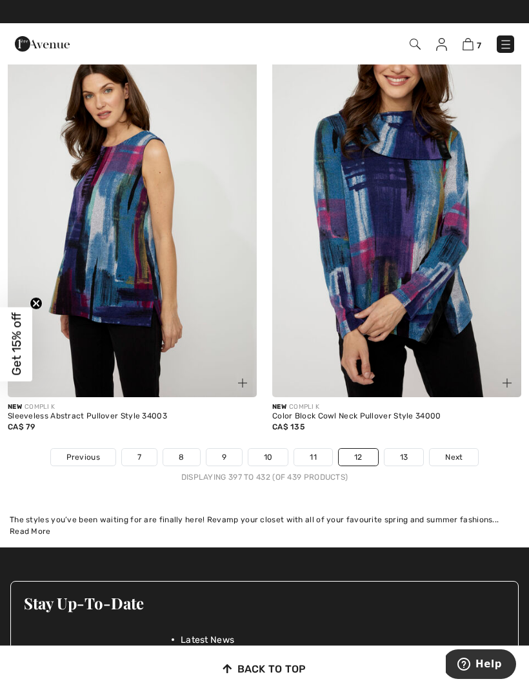
click at [411, 451] on link "13" at bounding box center [403, 457] width 39 height 17
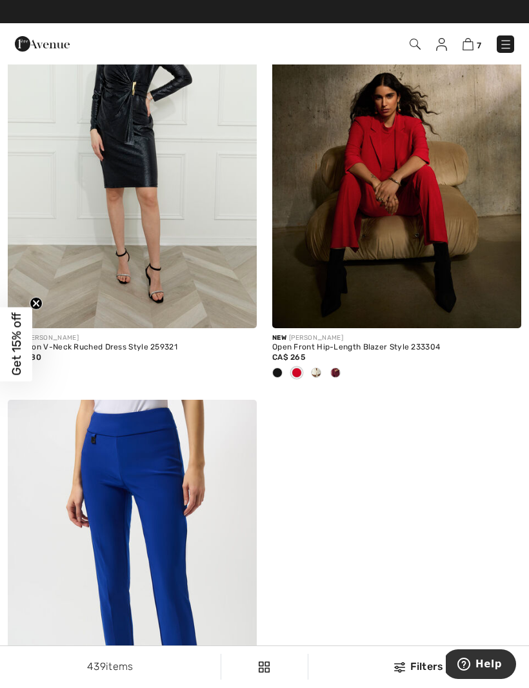
scroll to position [1035, 0]
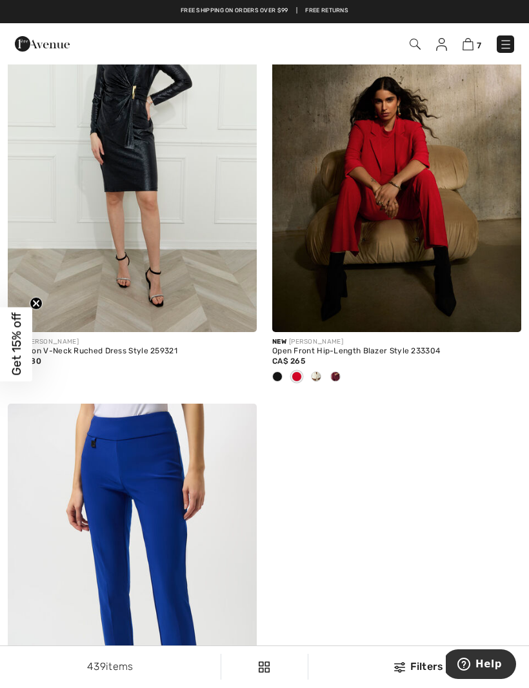
click at [464, 44] on img at bounding box center [467, 44] width 11 height 12
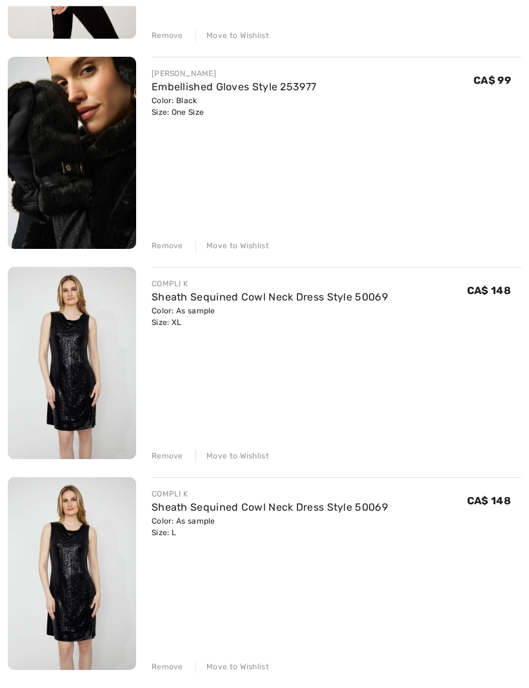
scroll to position [344, 0]
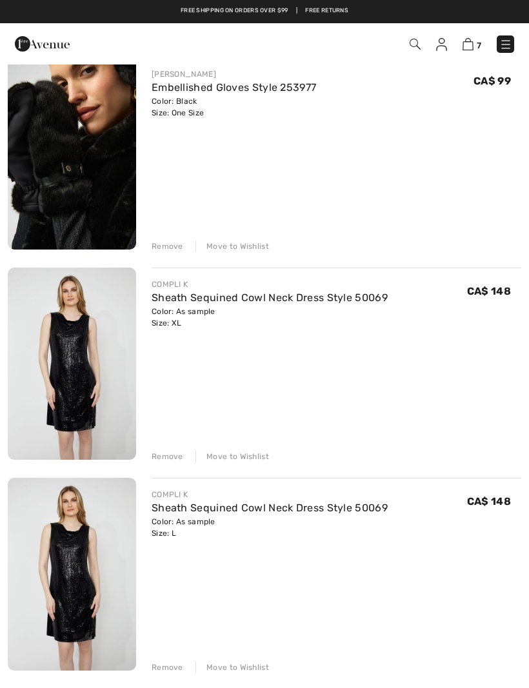
click at [172, 457] on div "Remove" at bounding box center [168, 457] width 32 height 12
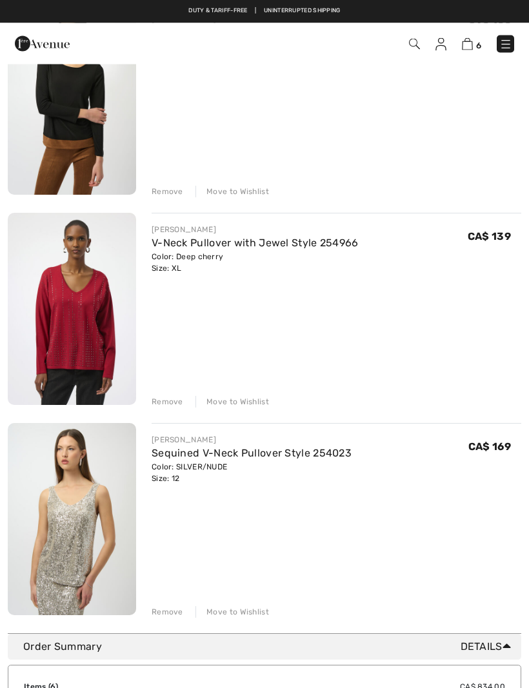
scroll to position [819, 0]
click at [179, 600] on div "[PERSON_NAME] Sequined V-Neck Pullover Style 254023 Color: SILVER/NUDE Size: 12…" at bounding box center [336, 520] width 369 height 195
click at [181, 614] on div "Remove Move to Wishlist" at bounding box center [336, 610] width 369 height 14
click at [177, 614] on div "Remove" at bounding box center [168, 612] width 32 height 12
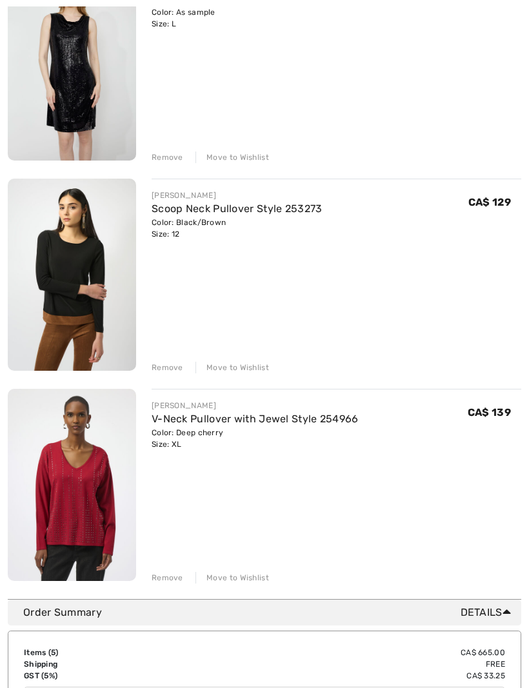
scroll to position [644, 0]
click at [172, 585] on div "You are only CA$ 0.00 away from FREE SHIPPING! Continue Shopping > Congratulati…" at bounding box center [264, 21] width 513 height 1153
click at [173, 570] on div "Remove Move to Wishlist" at bounding box center [336, 576] width 369 height 14
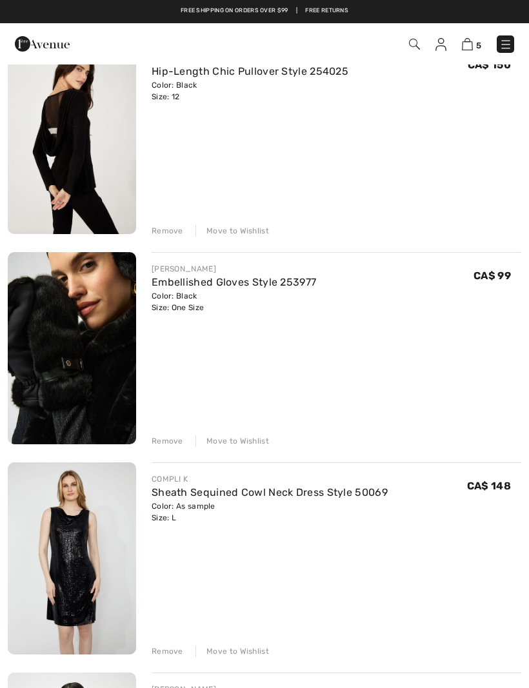
scroll to position [149, 0]
click at [170, 447] on div "[PERSON_NAME] Hip-Length Chic Pullover Style 254025 Color: Black Size: 12 Final…" at bounding box center [264, 560] width 513 height 1036
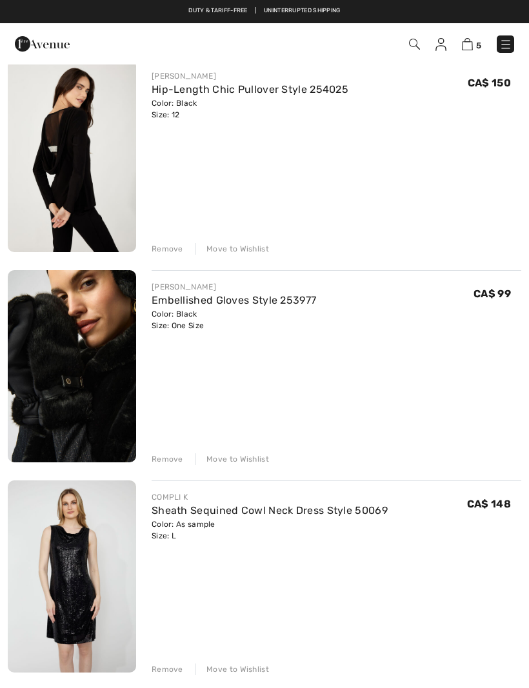
scroll to position [131, 0]
click at [167, 459] on div "Remove" at bounding box center [168, 460] width 32 height 12
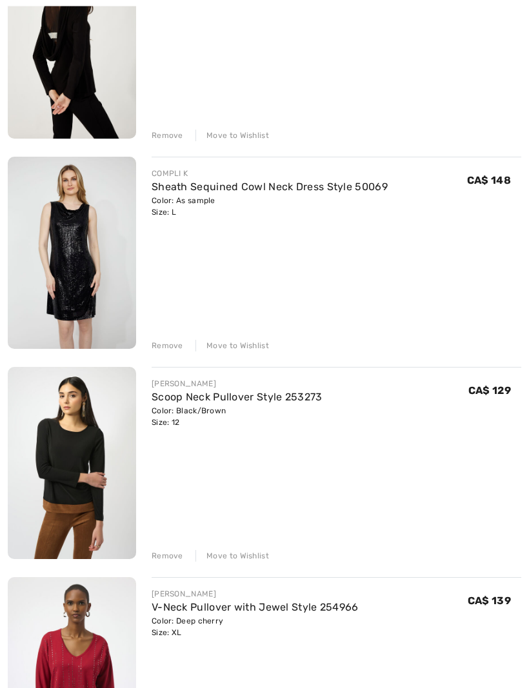
scroll to position [245, 0]
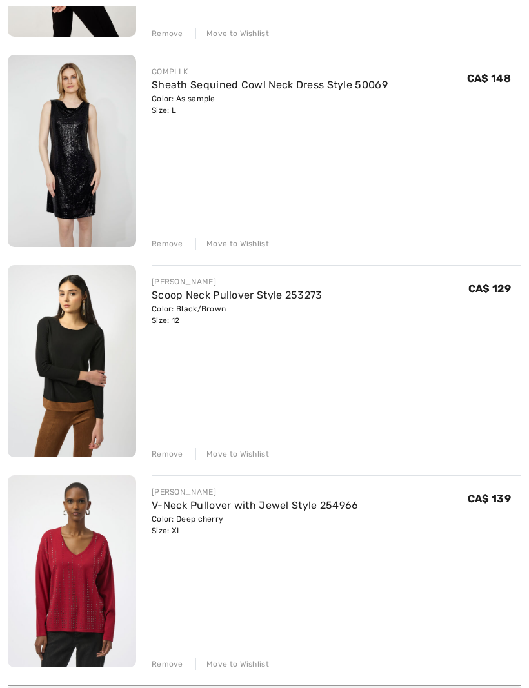
click at [255, 664] on div "Move to Wishlist" at bounding box center [232, 665] width 74 height 12
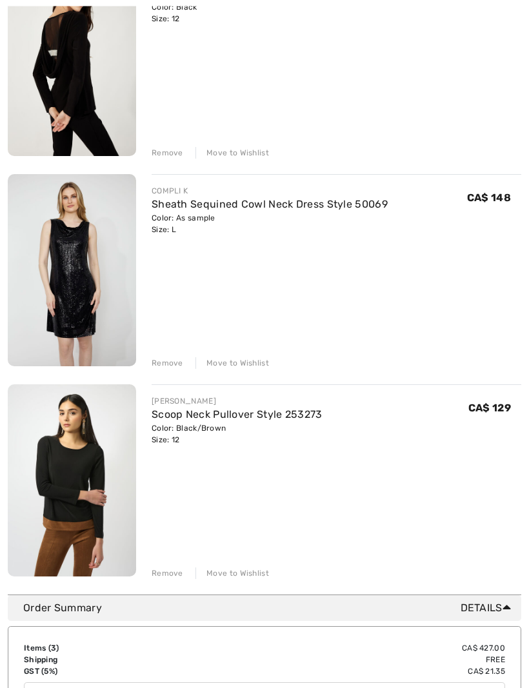
scroll to position [238, 0]
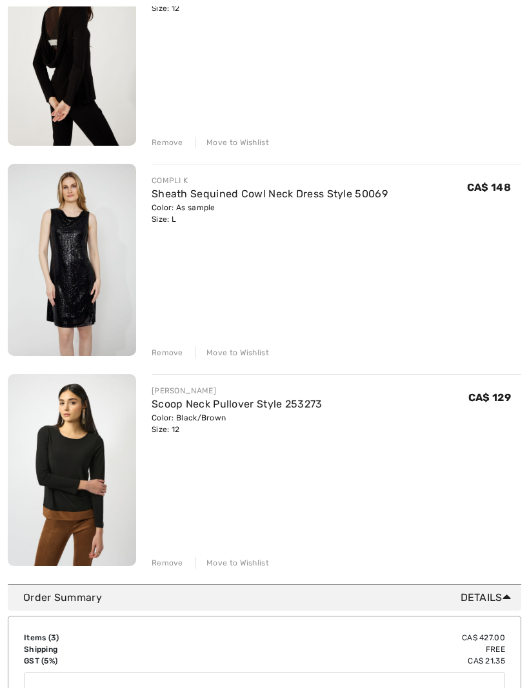
click at [260, 570] on div "You are only CA$ 0.00 away from FREE SHIPPING! Continue Shopping > Congratulati…" at bounding box center [264, 217] width 513 height 733
click at [259, 567] on div "Move to Wishlist" at bounding box center [232, 563] width 74 height 12
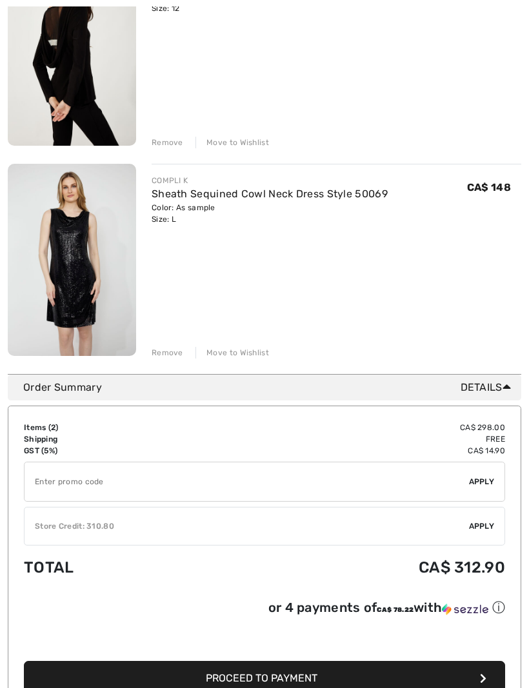
click at [483, 530] on span "Apply" at bounding box center [482, 526] width 26 height 12
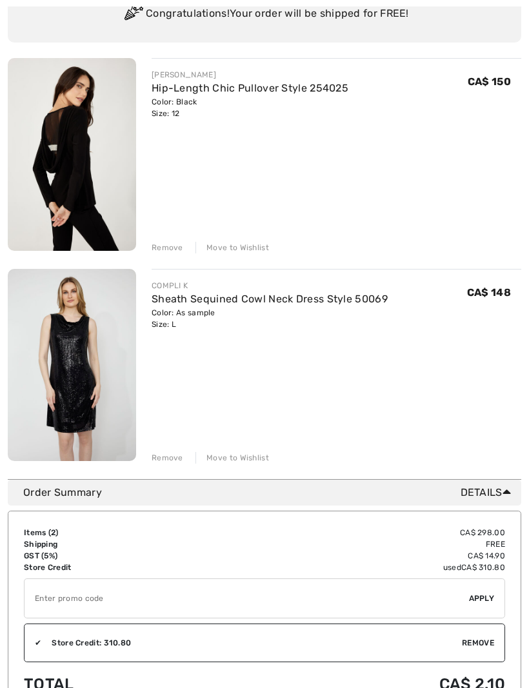
scroll to position [134, 0]
